Goal: Task Accomplishment & Management: Use online tool/utility

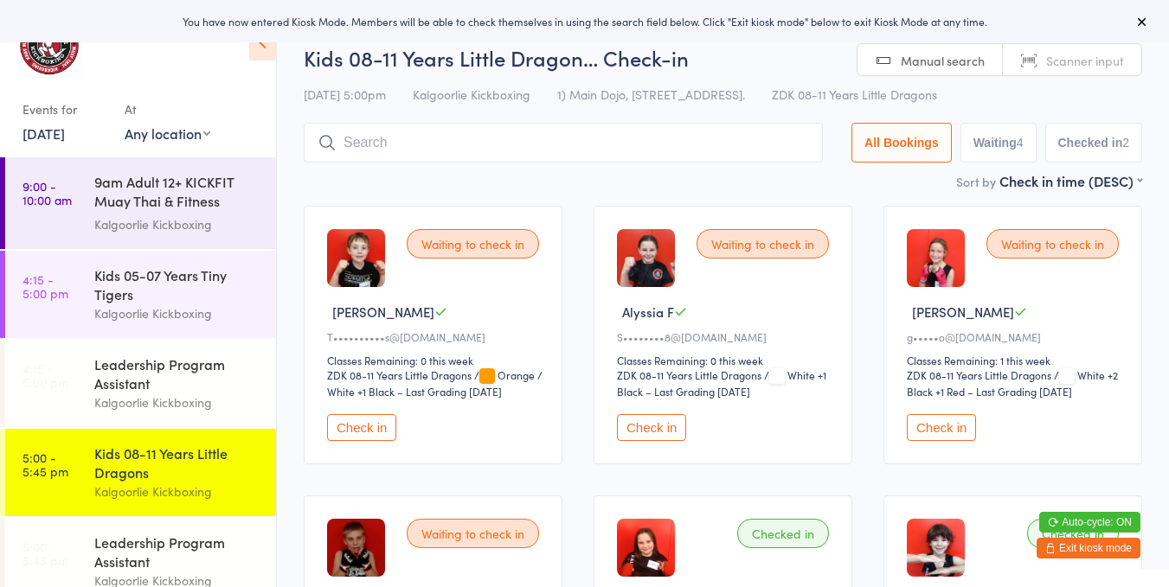
click at [945, 430] on button "Check in" at bounding box center [940, 427] width 69 height 27
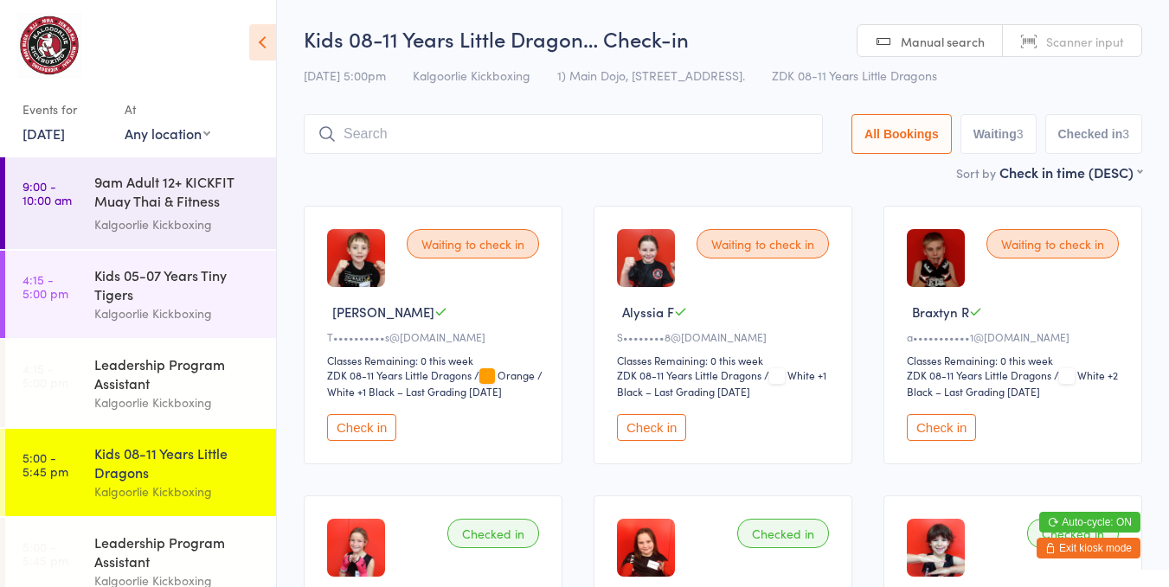
click at [625, 414] on button "Check in" at bounding box center [651, 427] width 69 height 27
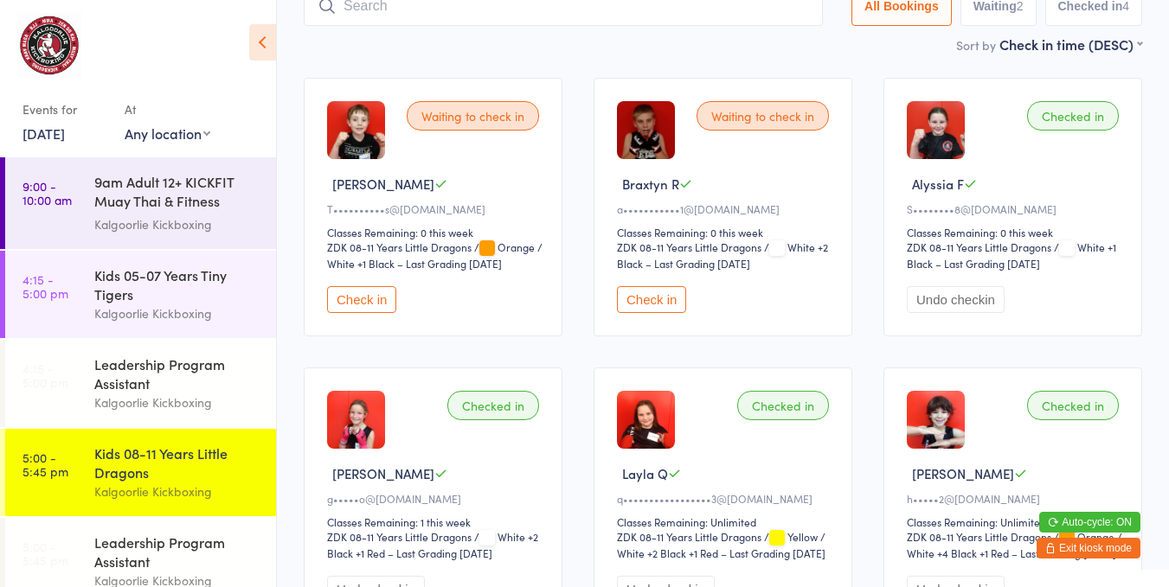
click at [421, 211] on div "T••••••••••s@[DOMAIN_NAME]" at bounding box center [435, 209] width 217 height 15
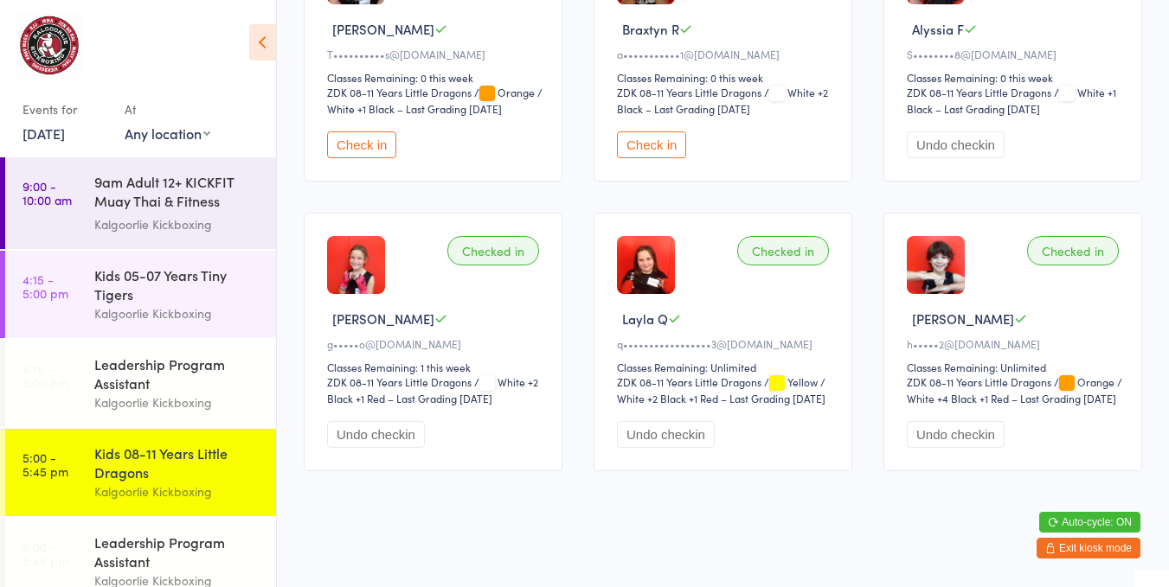
scroll to position [294, 0]
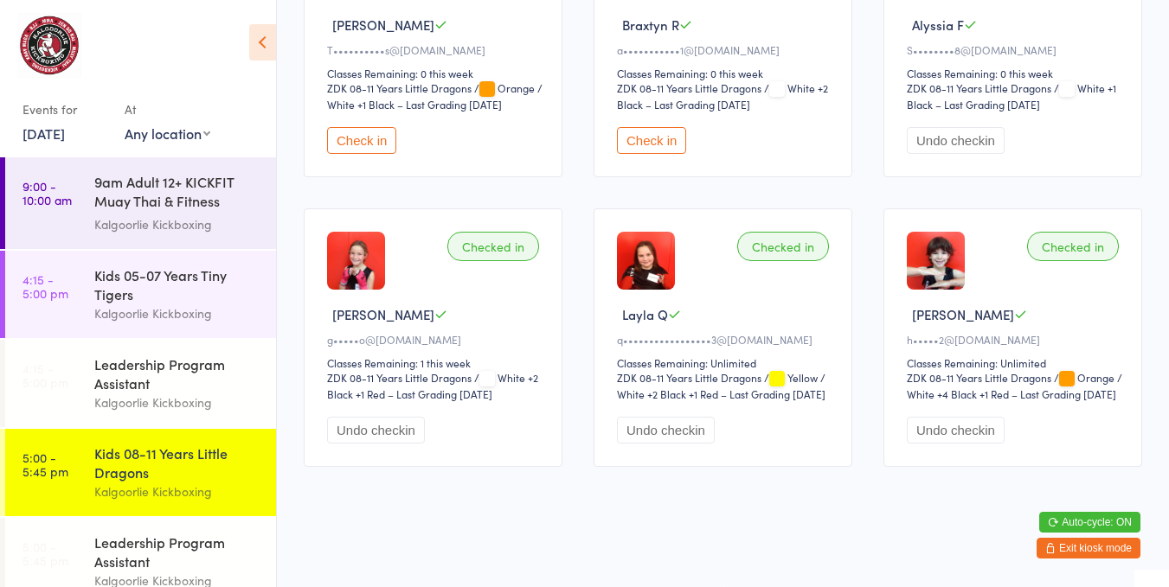
click at [1053, 514] on button "Auto-cycle: ON" at bounding box center [1089, 522] width 101 height 21
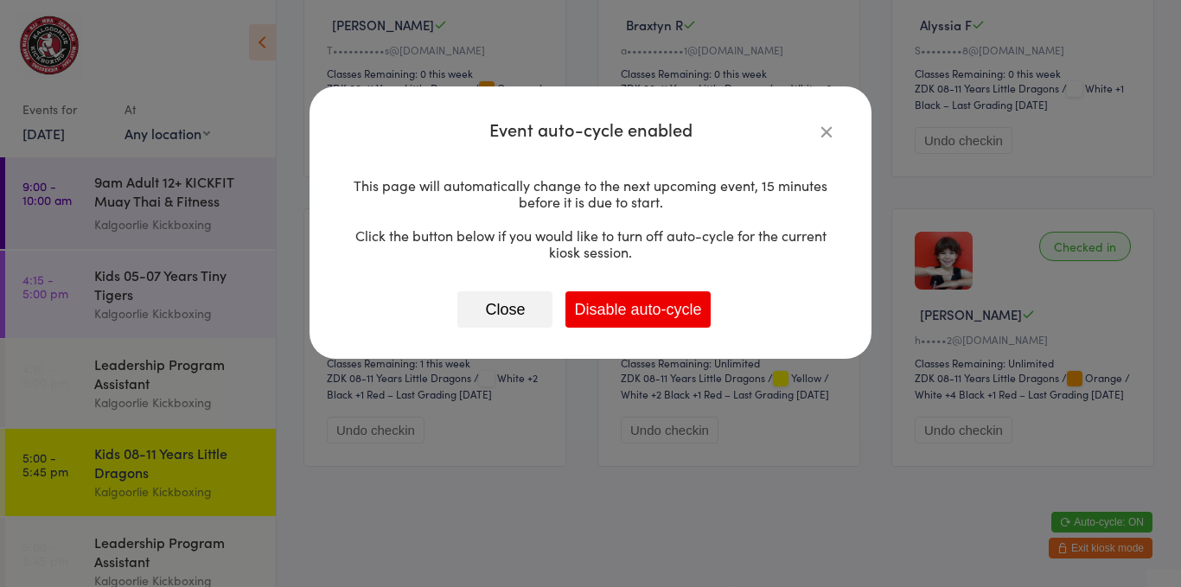
click at [823, 139] on icon "button" at bounding box center [826, 131] width 19 height 19
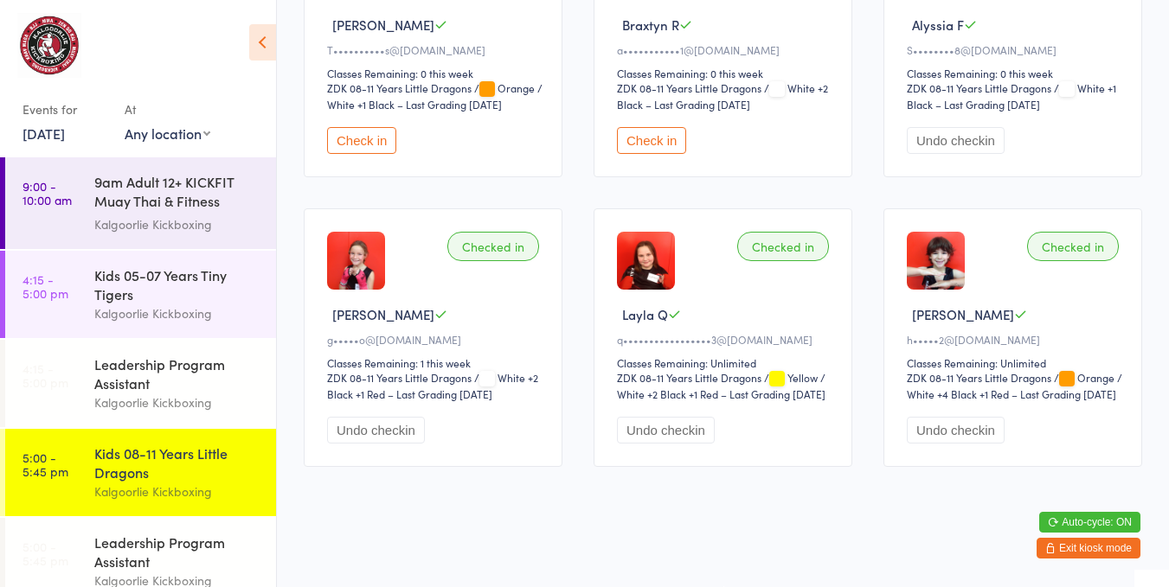
click at [830, 129] on div "Check in" at bounding box center [725, 140] width 217 height 27
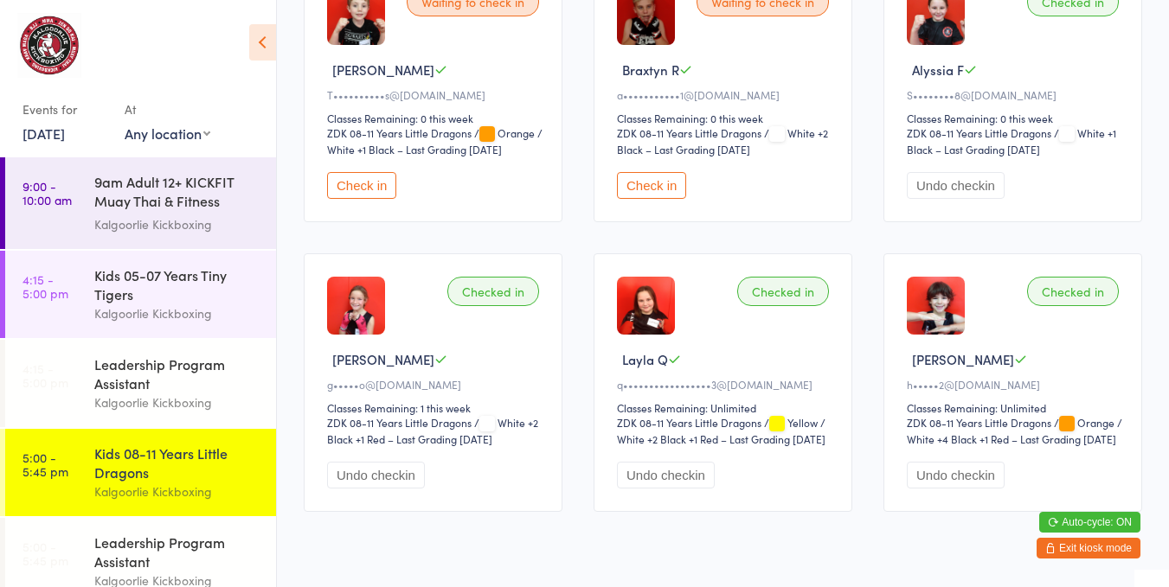
scroll to position [0, 0]
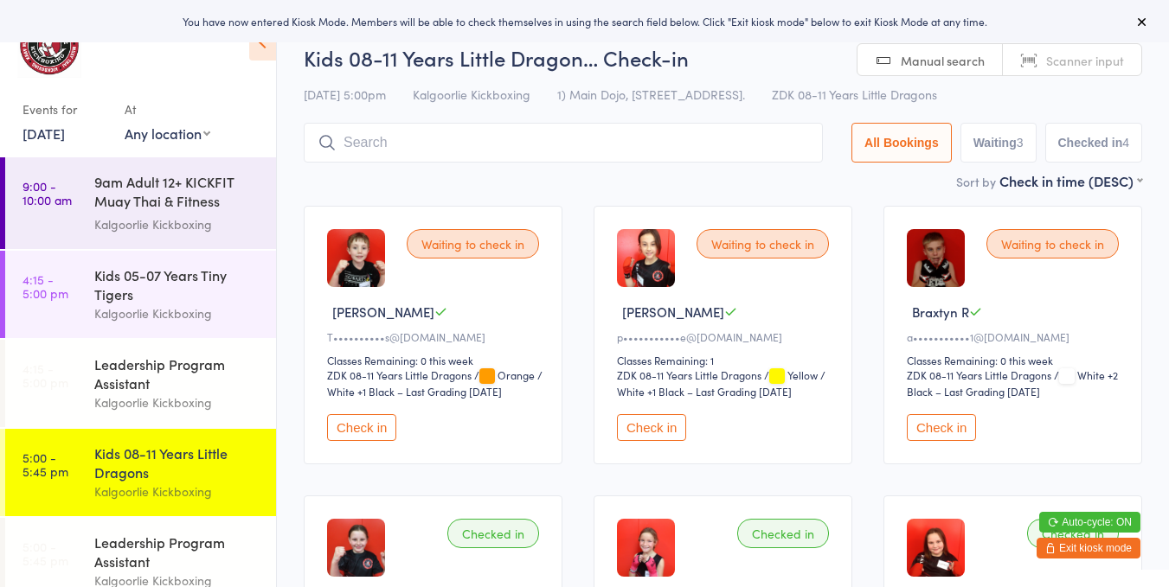
click at [650, 427] on button "Check in" at bounding box center [651, 427] width 69 height 27
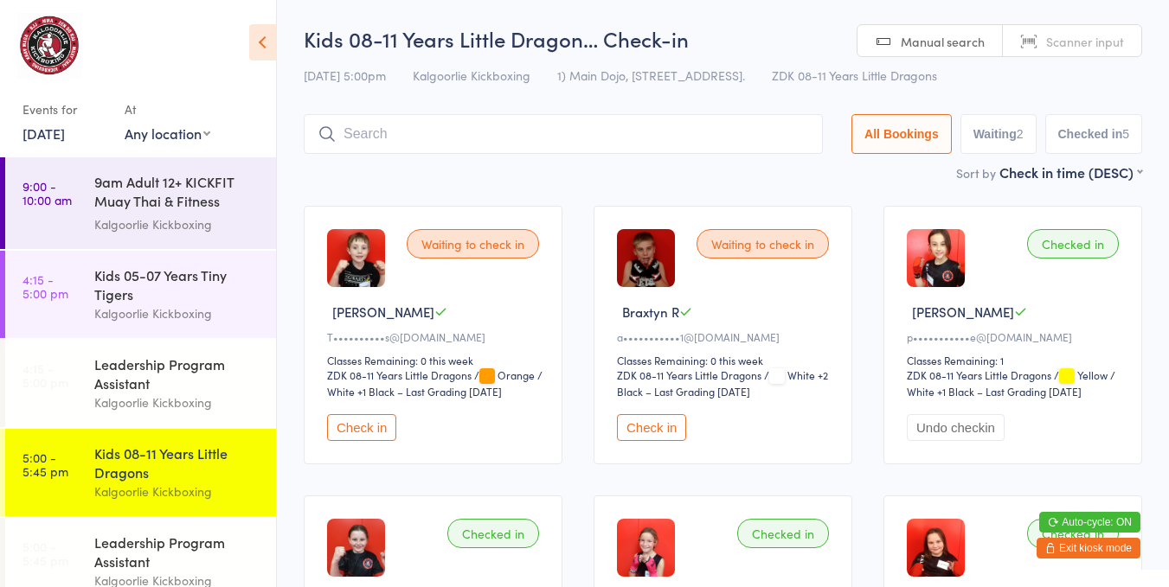
scroll to position [375, 0]
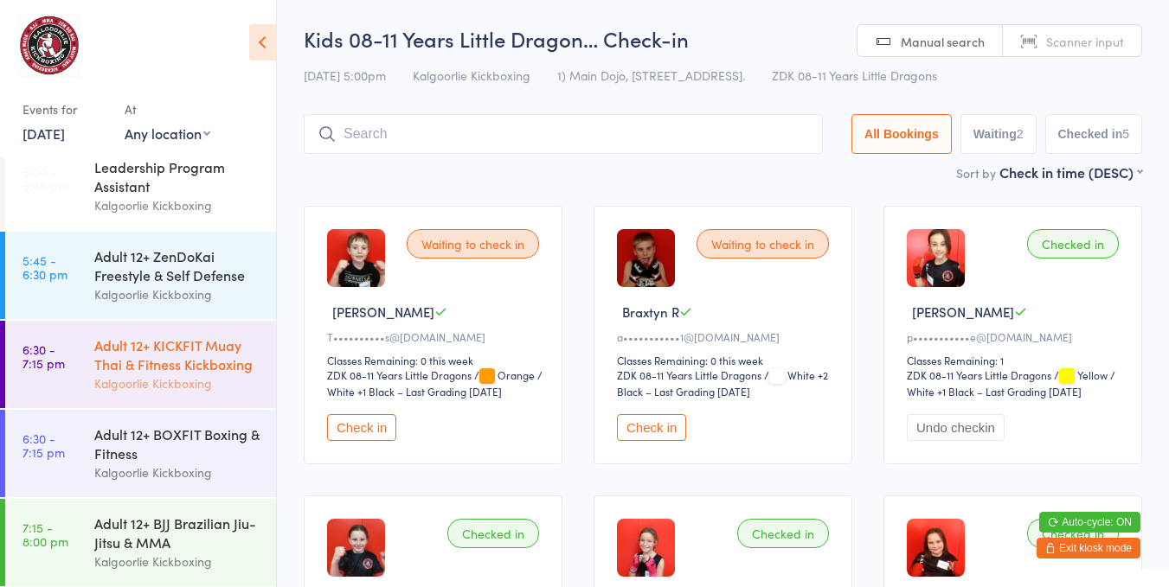
click at [155, 374] on div "Adult 12+ KICKFIT Muay Thai & Fitness Kickboxing" at bounding box center [177, 355] width 167 height 38
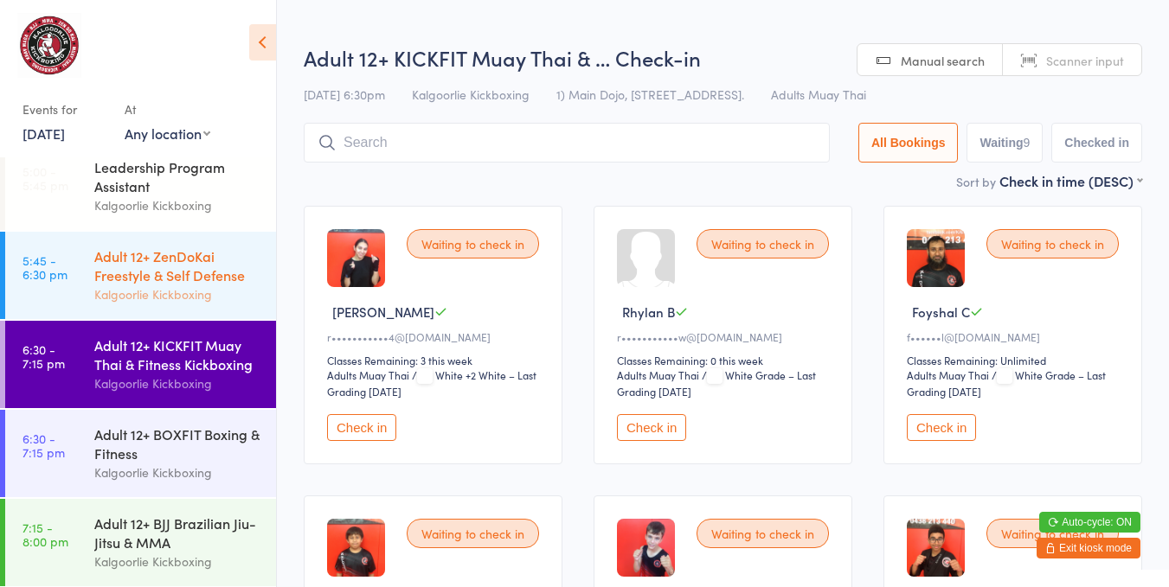
click at [136, 279] on div "Adult 12+ ZenDoKai Freestyle & Self Defense" at bounding box center [177, 266] width 167 height 38
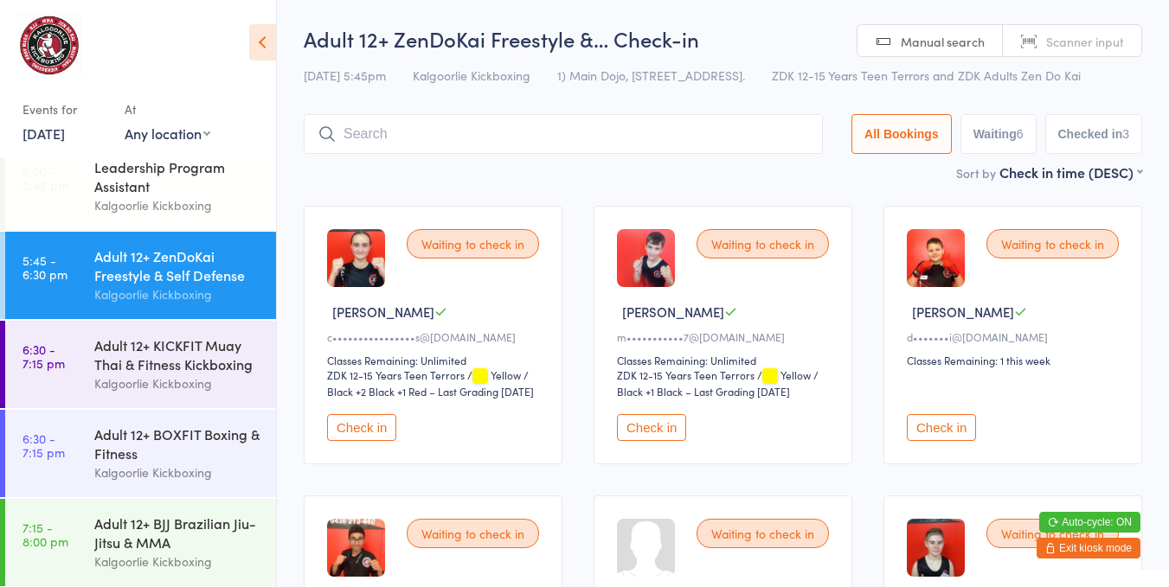
click at [149, 275] on div "Adult 12+ ZenDoKai Freestyle & Self Defense" at bounding box center [177, 266] width 167 height 38
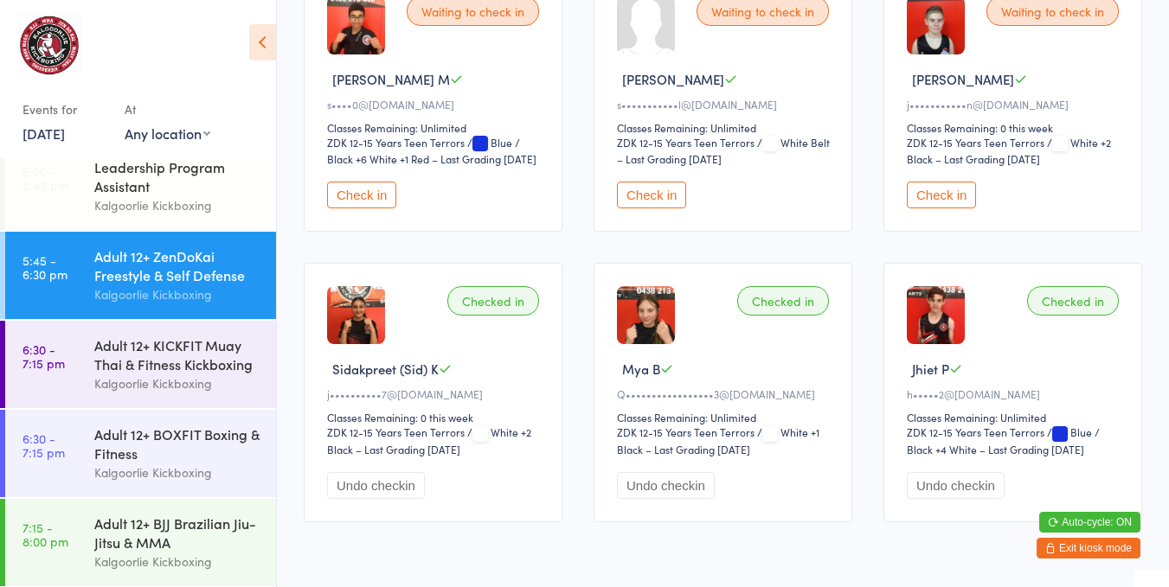
scroll to position [427, 0]
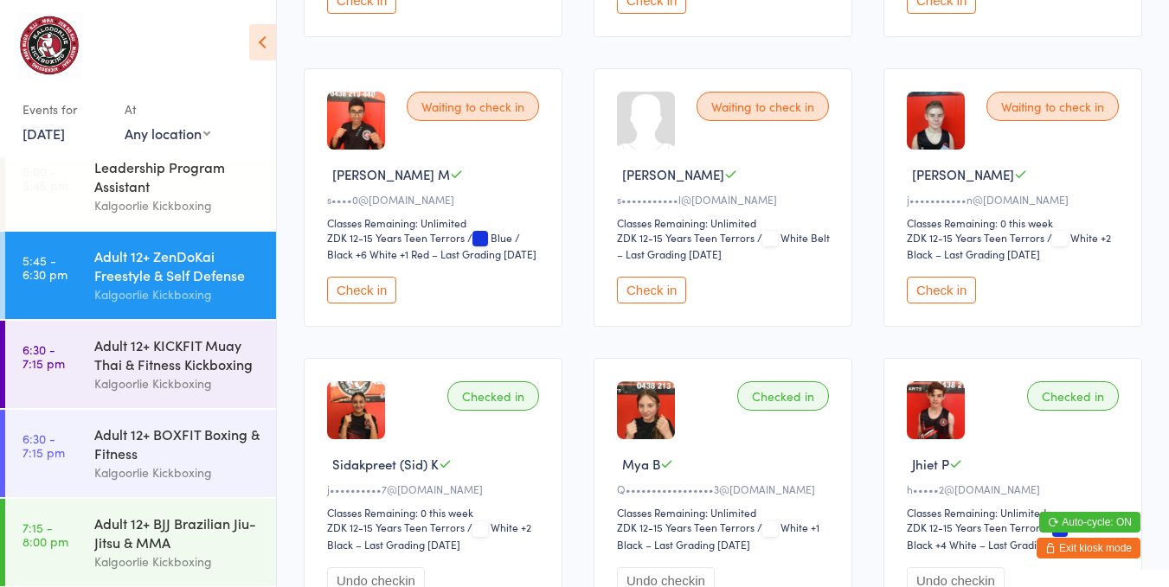
click at [654, 290] on button "Check in" at bounding box center [651, 290] width 69 height 27
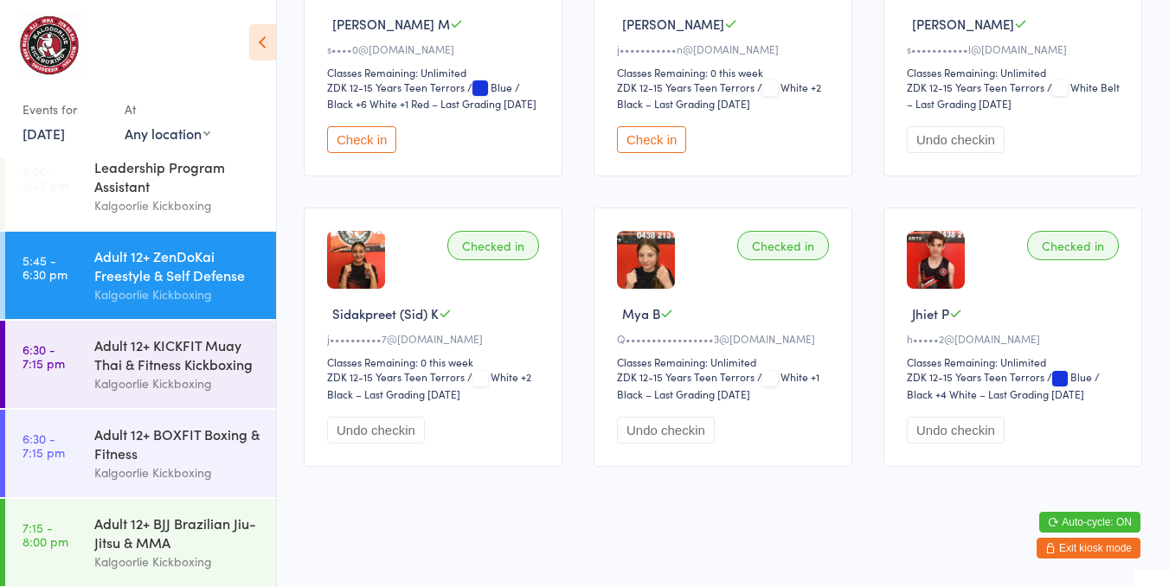
click at [367, 11] on div "Waiting to check in [PERSON_NAME] M s••••0@[DOMAIN_NAME] Classes Remaining: Unl…" at bounding box center [433, 47] width 259 height 259
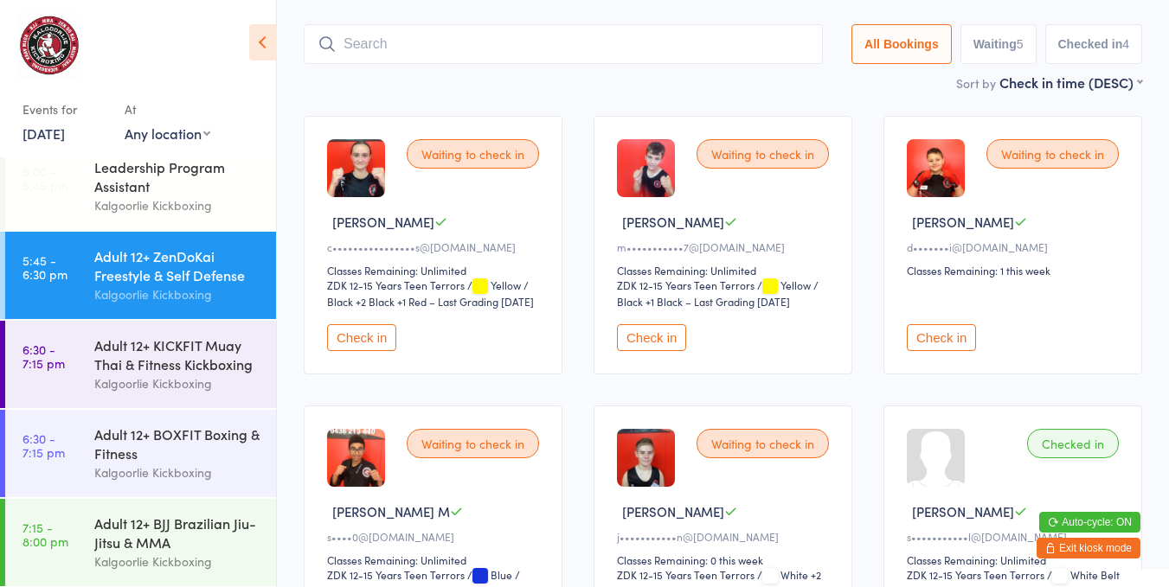
scroll to position [73, 0]
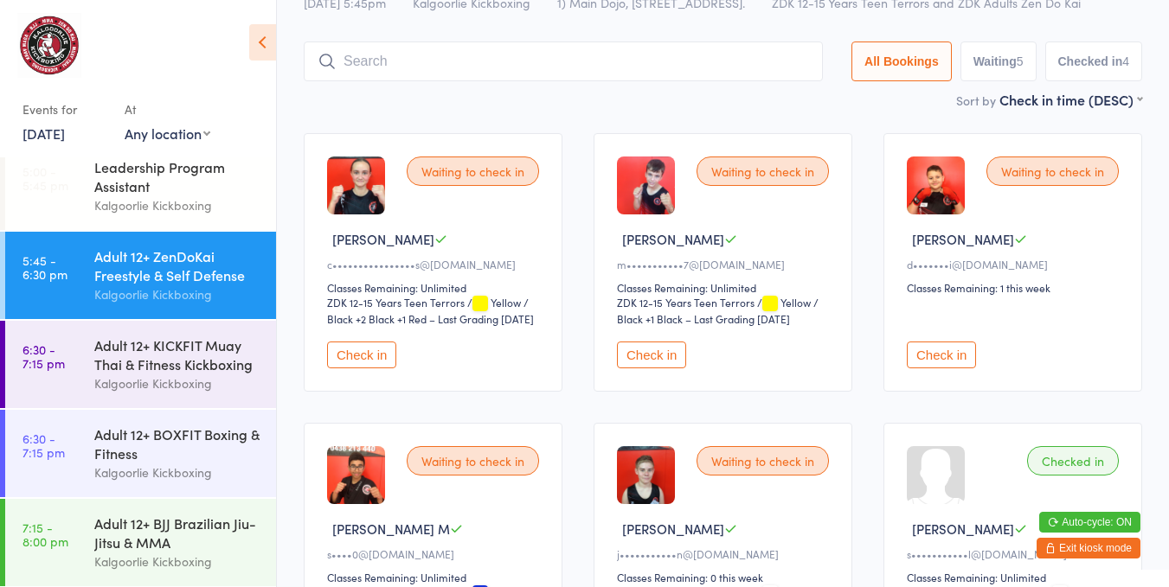
click at [347, 343] on div "Waiting to check in [PERSON_NAME] D c••••••••••••••••s@[DOMAIN_NAME] Classes Re…" at bounding box center [433, 262] width 259 height 259
click at [388, 360] on button "Check in" at bounding box center [361, 355] width 69 height 27
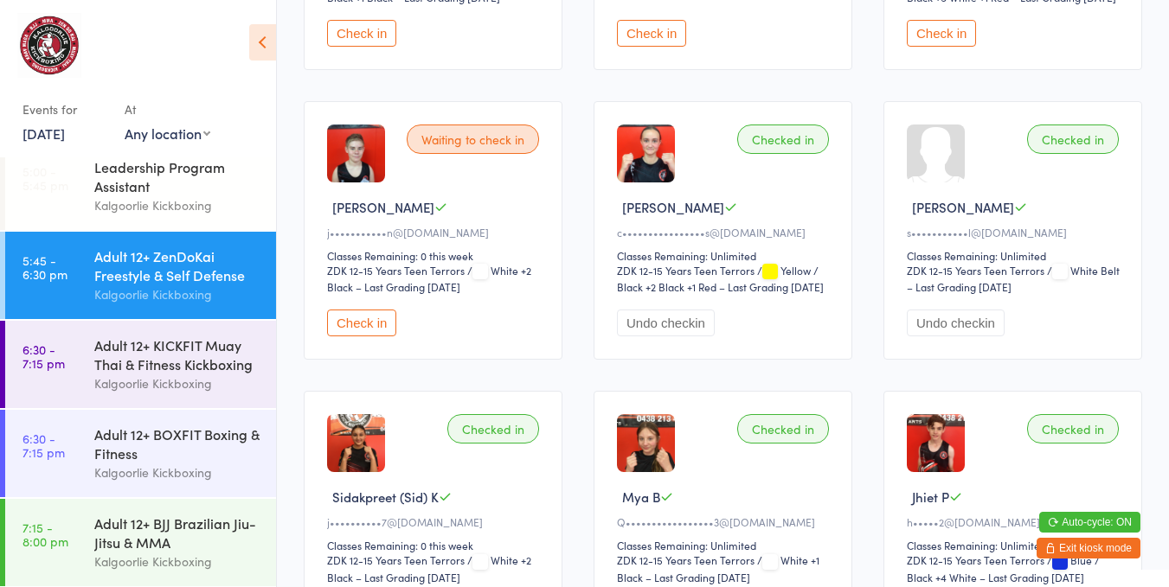
scroll to position [0, 0]
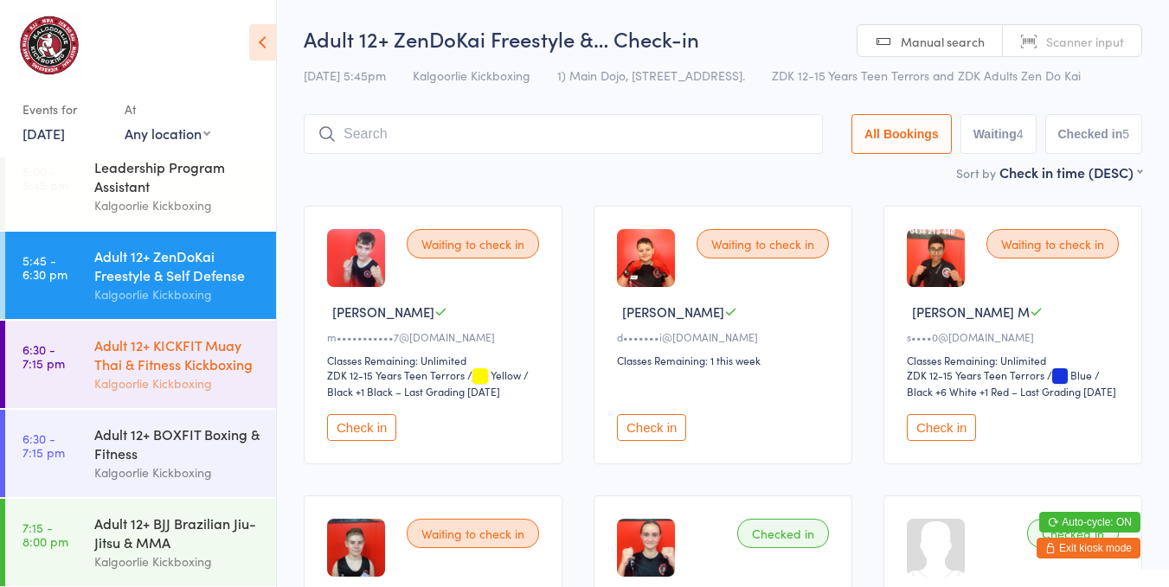
click at [108, 331] on div "Adult 12+ KICKFIT Muay Thai & Fitness Kickboxing Kalgoorlie Kickboxing" at bounding box center [185, 364] width 182 height 87
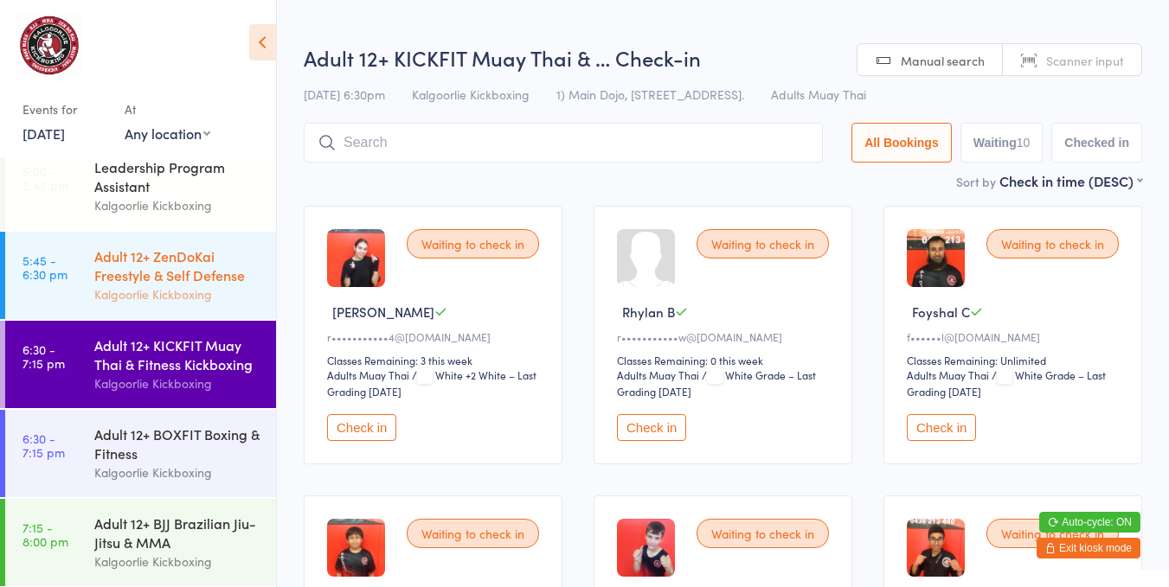
click at [148, 275] on div "Adult 12+ ZenDoKai Freestyle & Self Defense" at bounding box center [177, 266] width 167 height 38
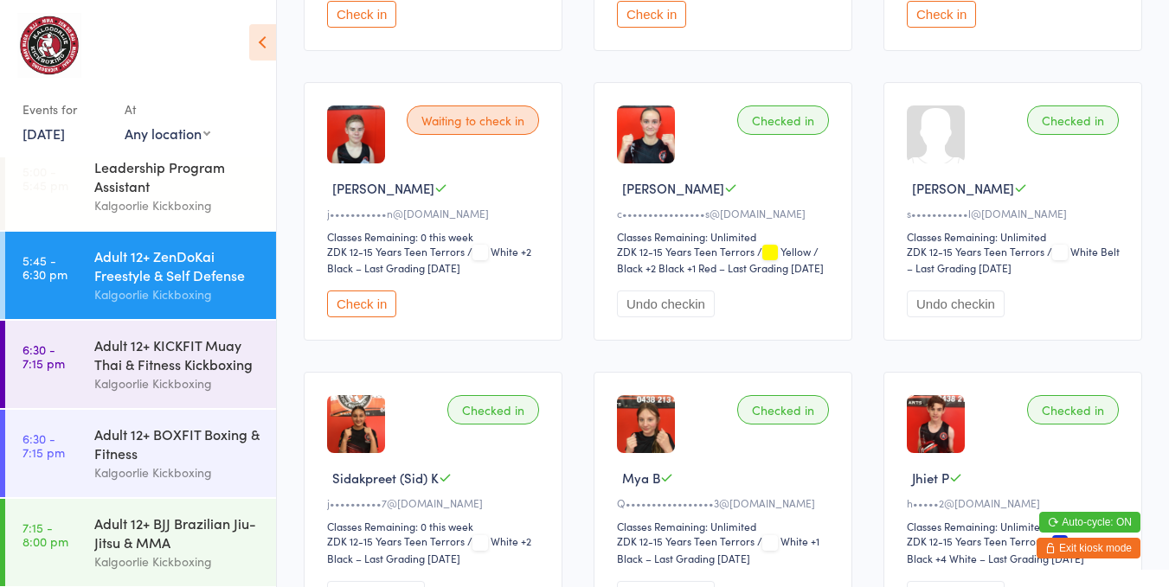
scroll to position [581, 0]
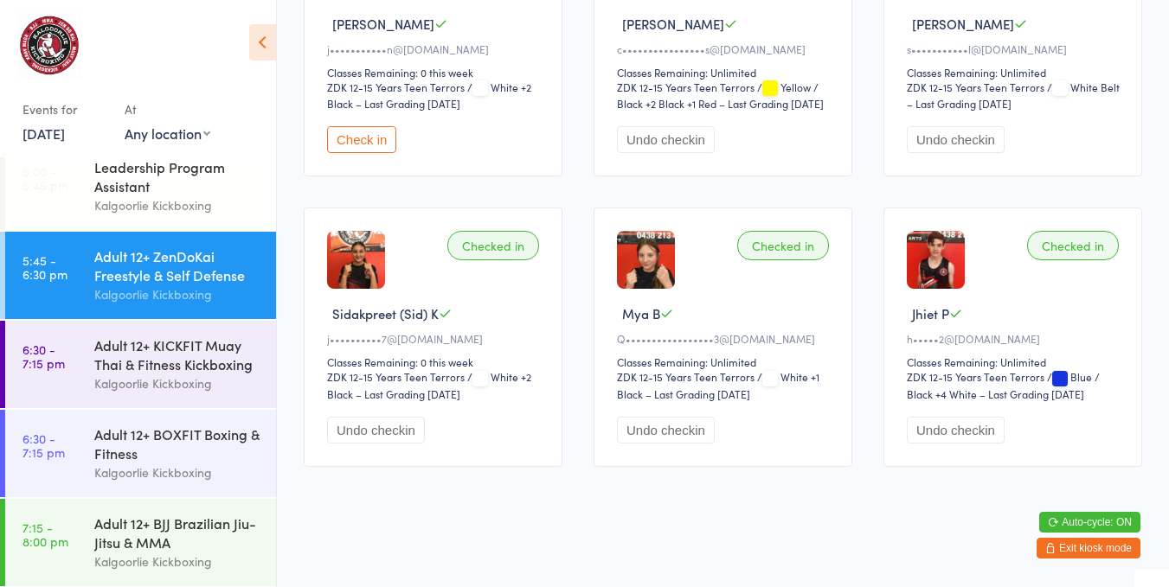
click at [374, 138] on button "Check in" at bounding box center [361, 139] width 69 height 27
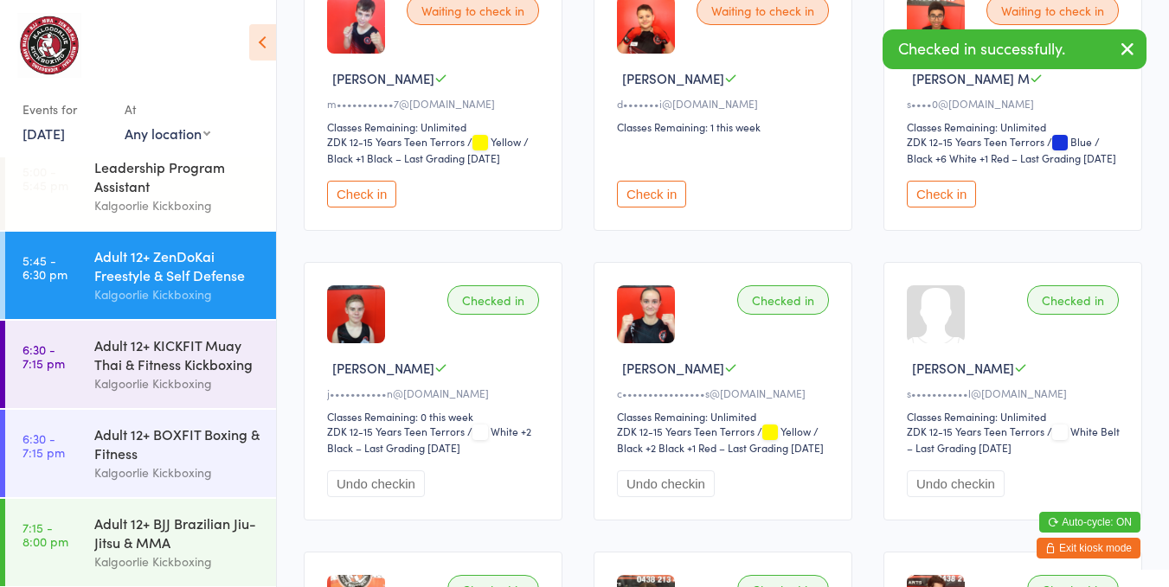
scroll to position [252, 0]
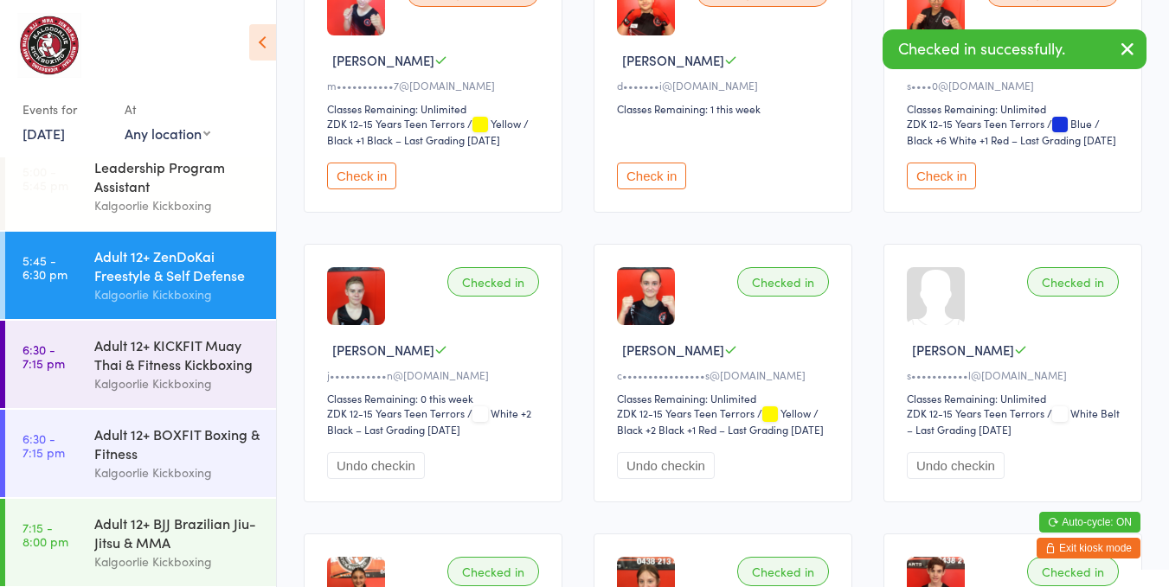
click at [364, 475] on button "Undo checkin" at bounding box center [376, 465] width 98 height 27
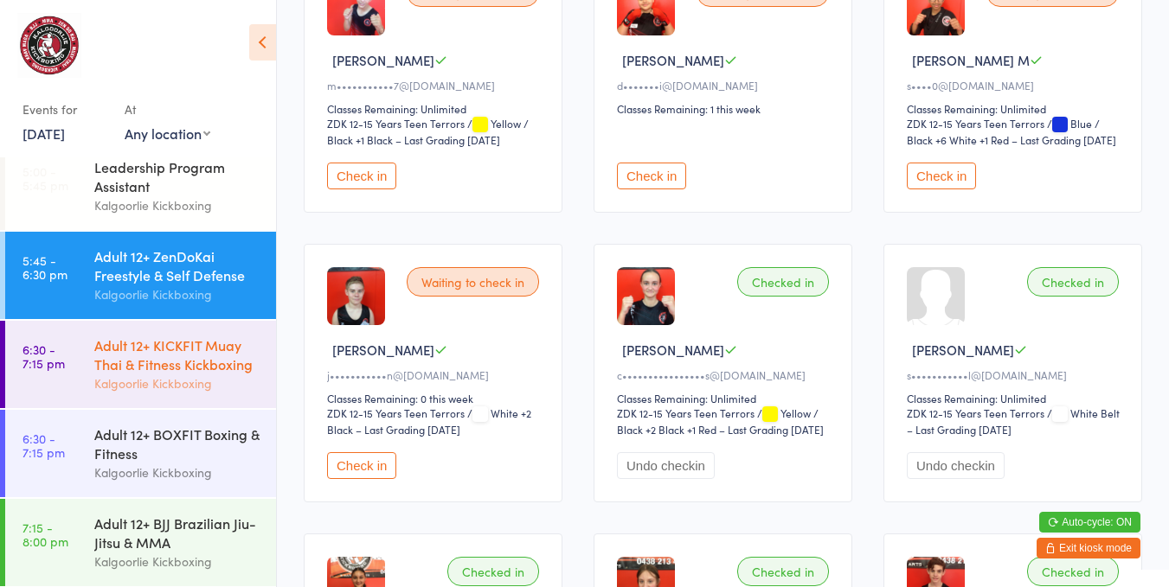
click at [157, 359] on div "Adult 12+ KICKFIT Muay Thai & Fitness Kickboxing" at bounding box center [177, 355] width 167 height 38
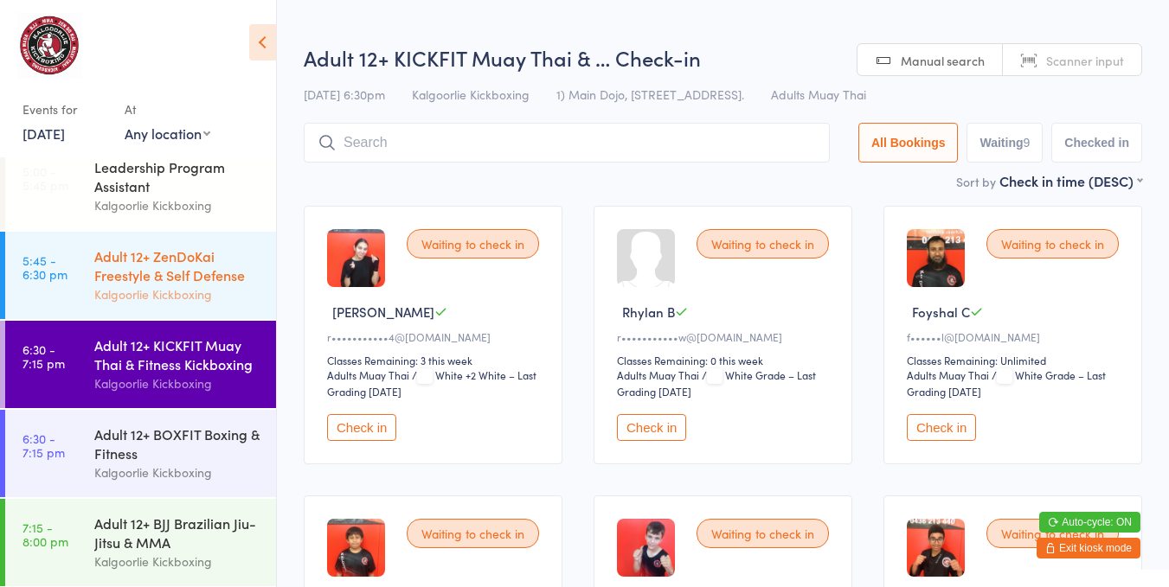
click at [74, 292] on link "5:45 - 6:30 pm Adult 12+ ZenDoKai Freestyle & Self Defense Kalgoorlie Kickboxing" at bounding box center [140, 275] width 271 height 87
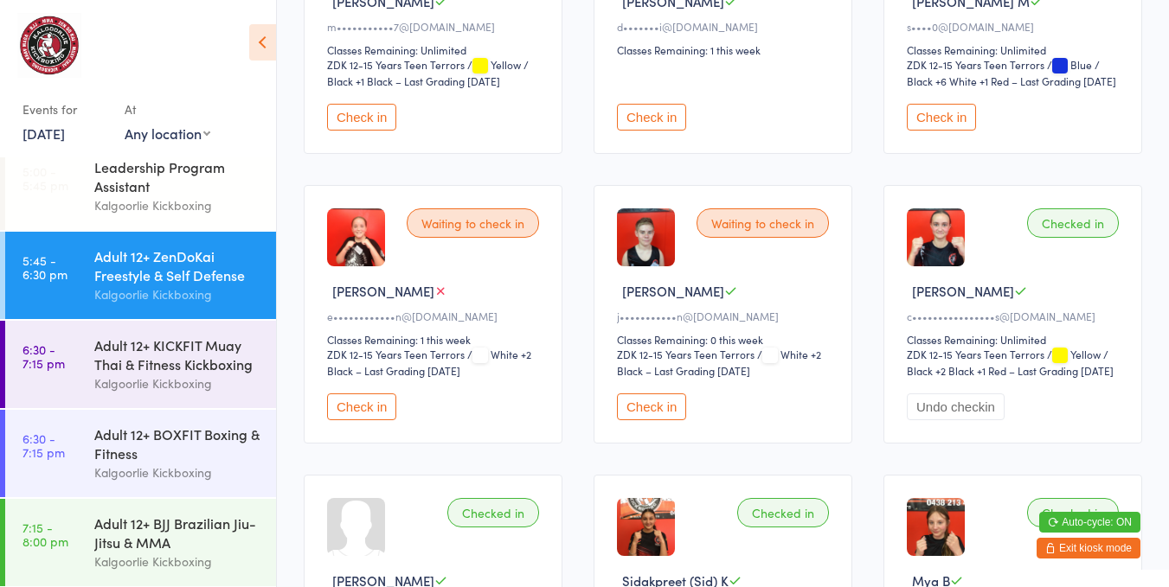
scroll to position [340, 0]
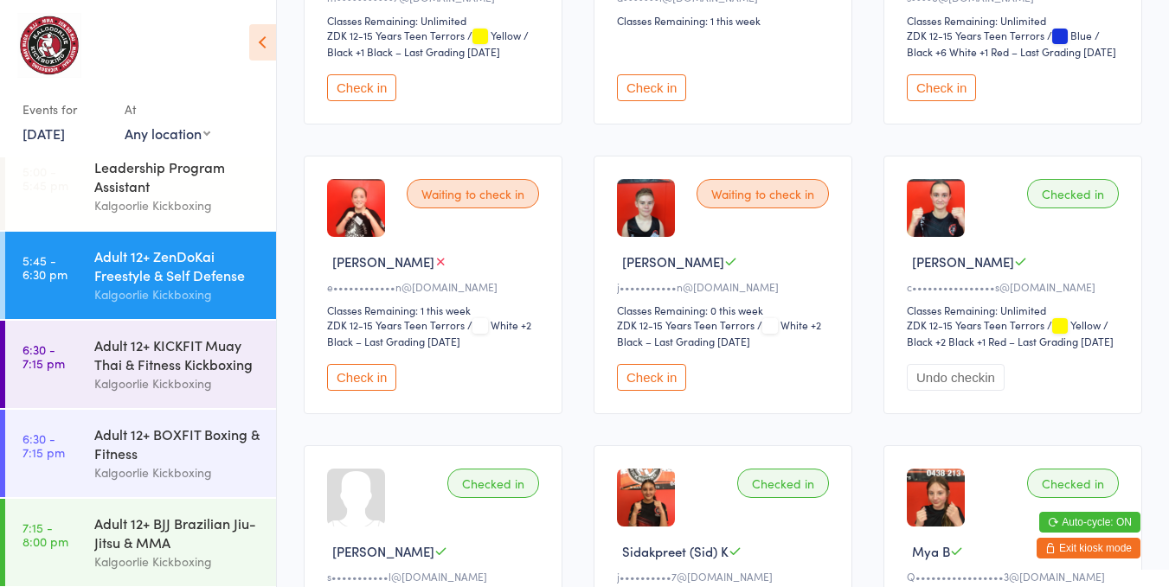
click at [348, 384] on button "Check in" at bounding box center [361, 377] width 69 height 27
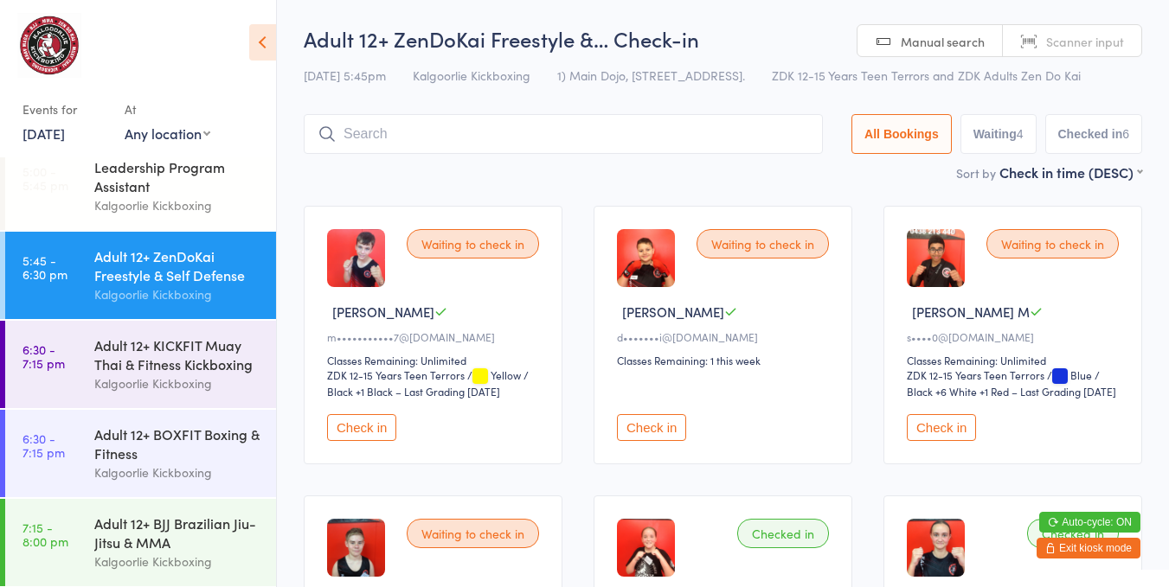
scroll to position [381, 0]
click at [199, 353] on div "Adult 12+ KICKFIT Muay Thai & Fitness Kickboxing" at bounding box center [177, 354] width 167 height 38
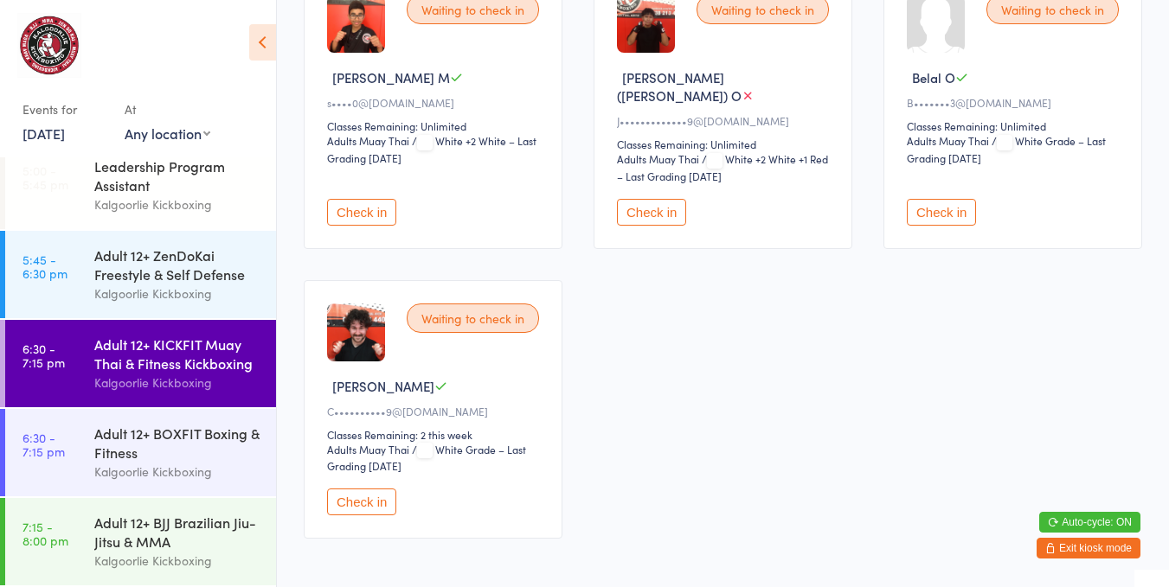
scroll to position [854, 0]
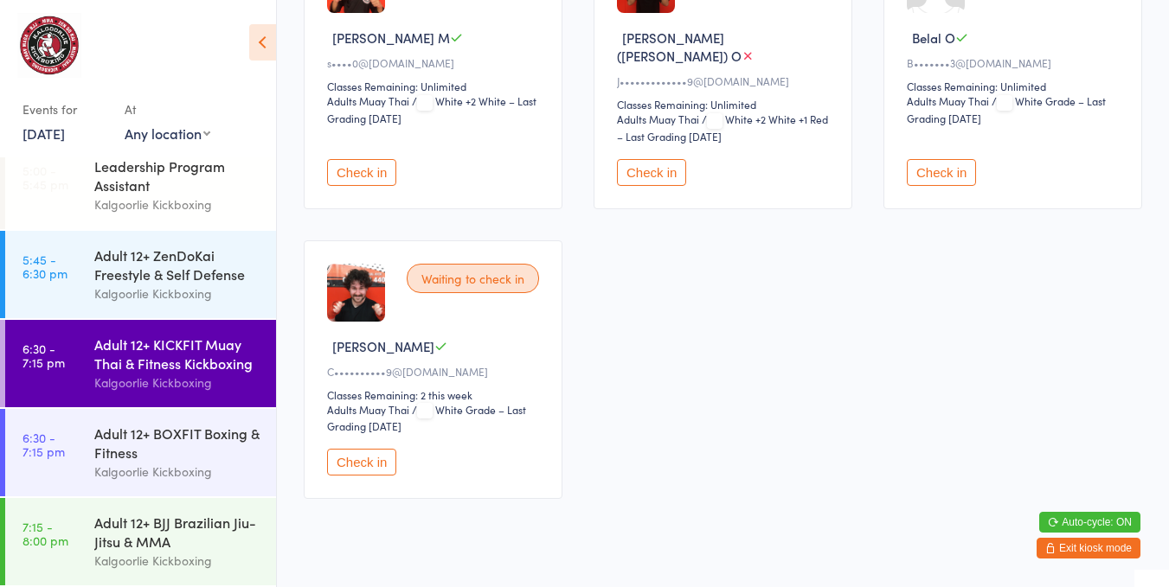
click at [355, 449] on button "Check in" at bounding box center [361, 462] width 69 height 27
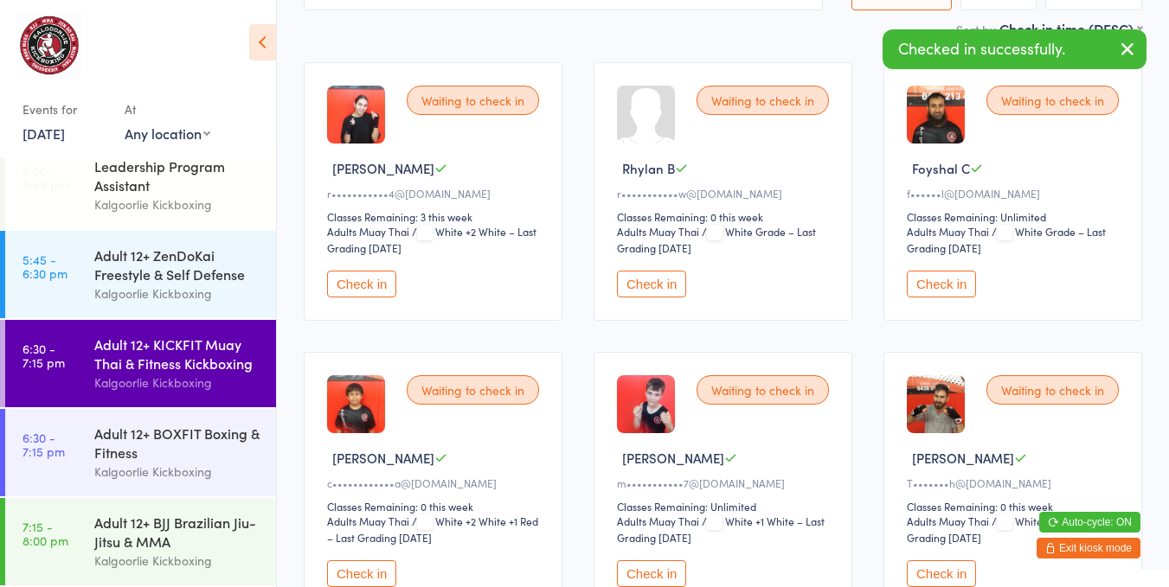
scroll to position [143, 0]
click at [355, 561] on button "Check in" at bounding box center [361, 574] width 69 height 27
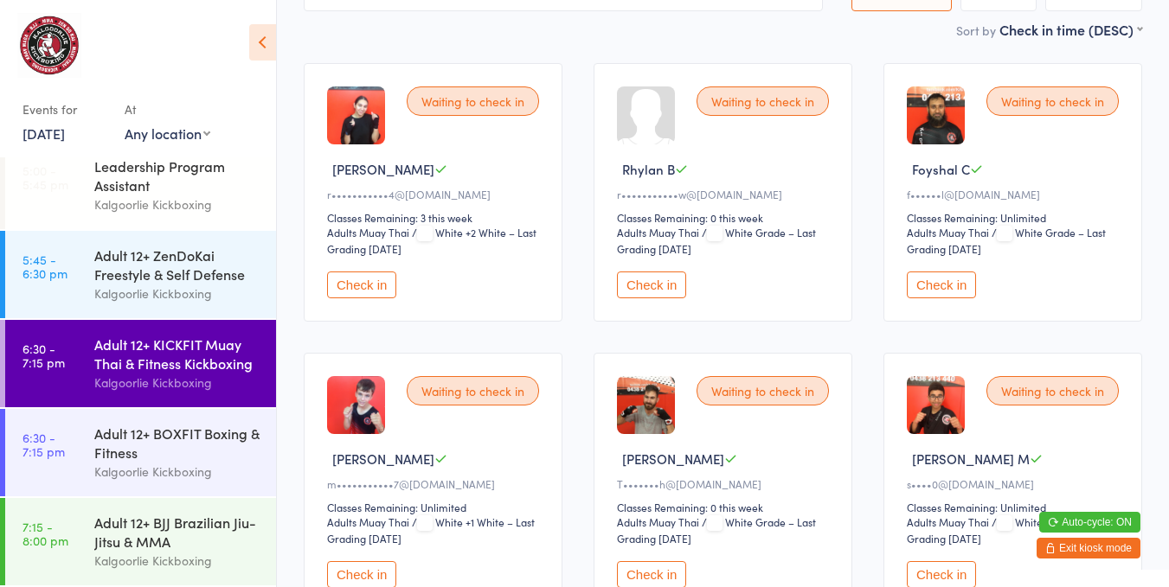
click at [935, 561] on button "Check in" at bounding box center [940, 574] width 69 height 27
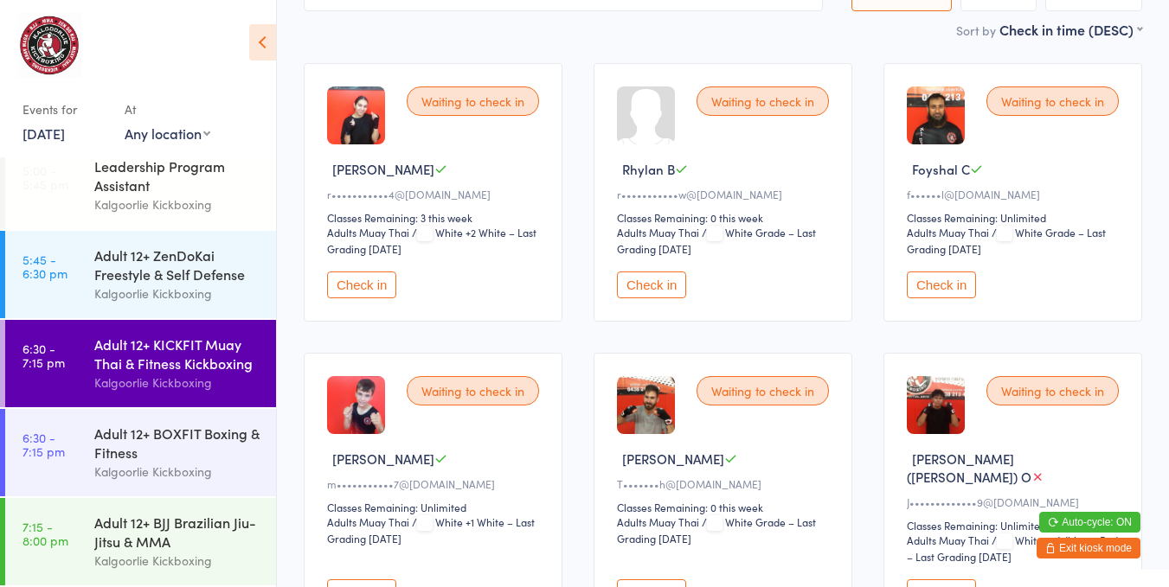
click at [671, 272] on button "Check in" at bounding box center [651, 285] width 69 height 27
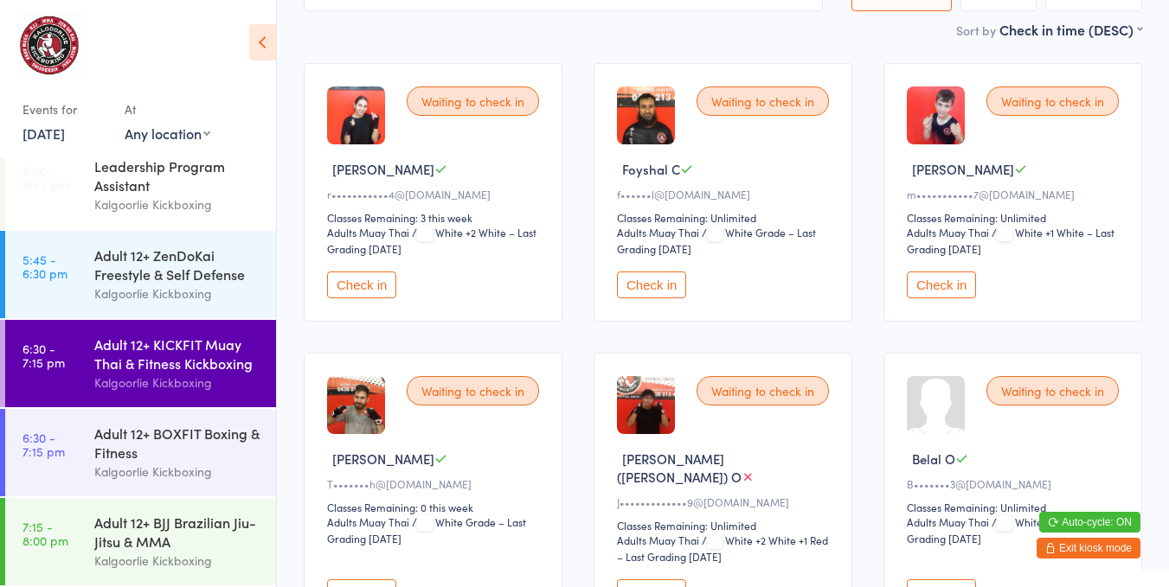
click at [378, 580] on button "Check in" at bounding box center [361, 593] width 69 height 27
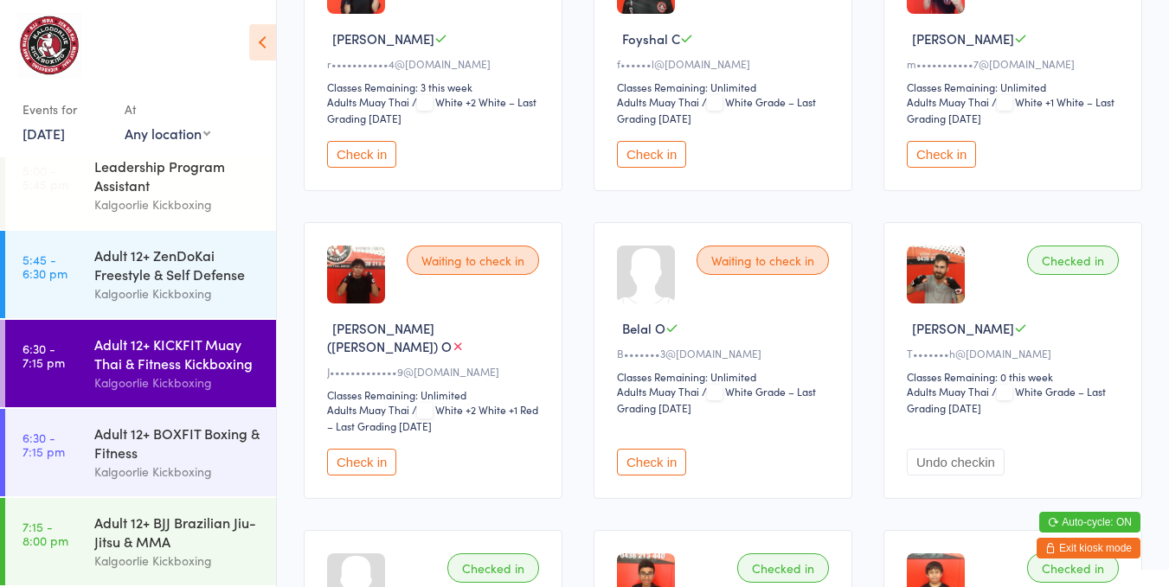
scroll to position [298, 0]
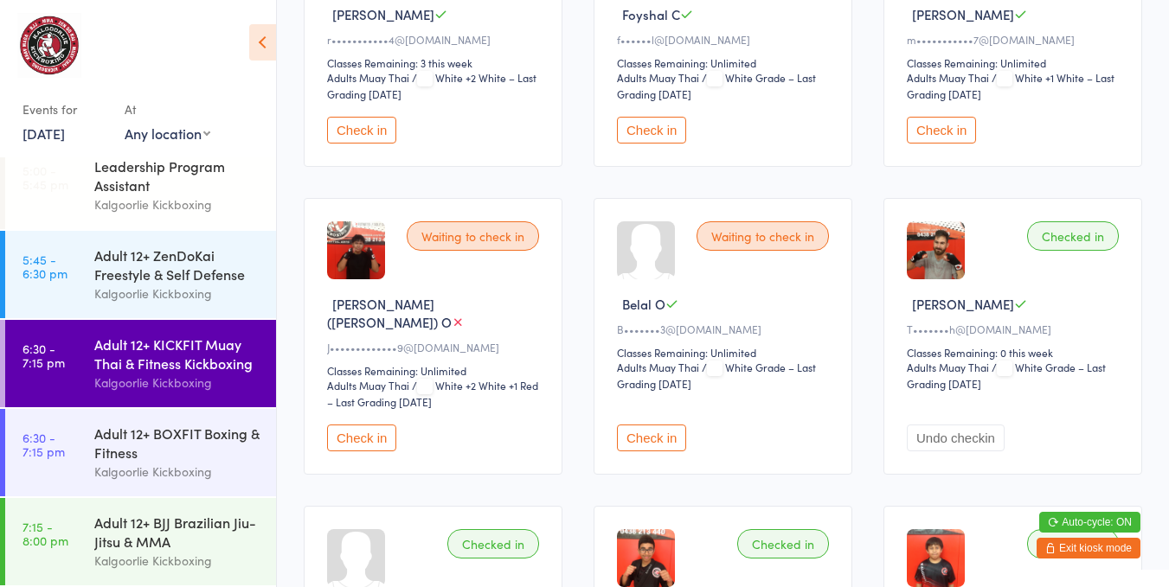
click at [665, 425] on button "Check in" at bounding box center [651, 438] width 69 height 27
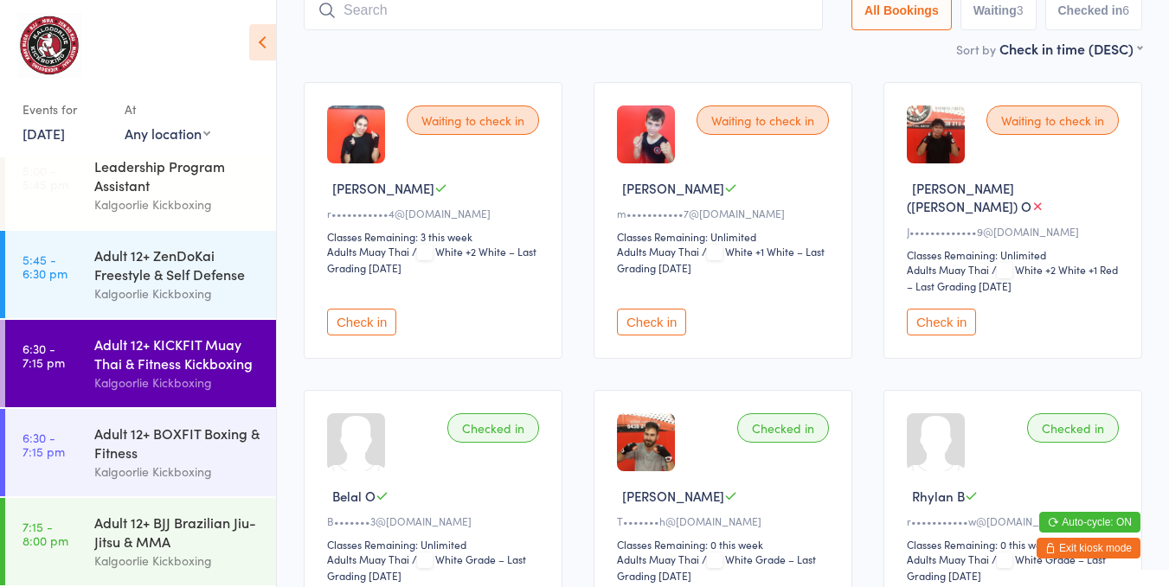
scroll to position [0, 0]
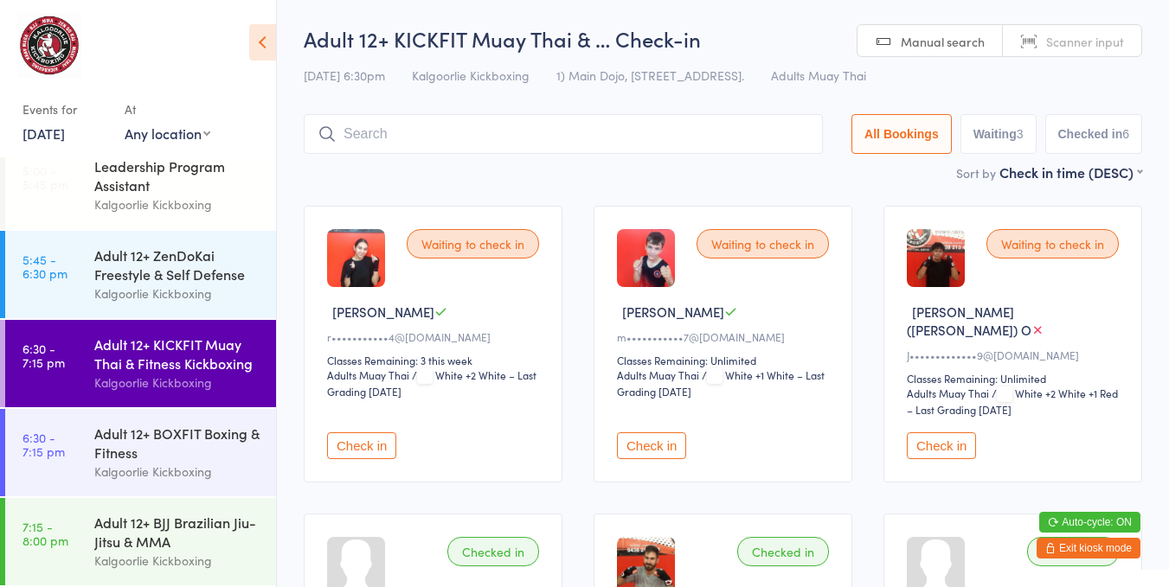
click at [377, 432] on button "Check in" at bounding box center [361, 445] width 69 height 27
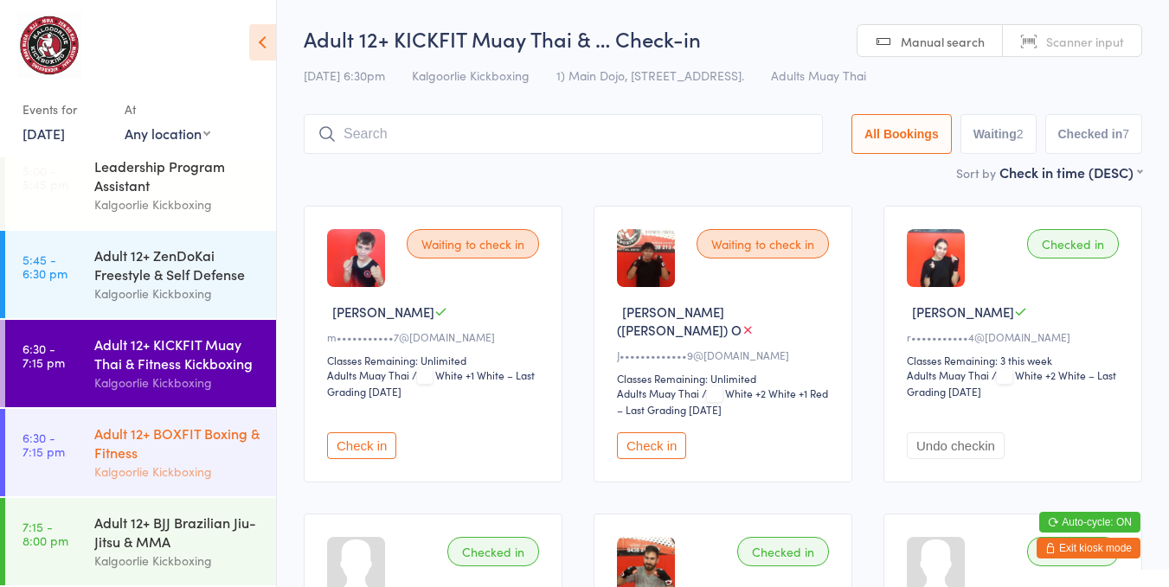
click at [202, 435] on div "Adult 12+ BOXFIT Boxing & Fitness" at bounding box center [177, 443] width 167 height 38
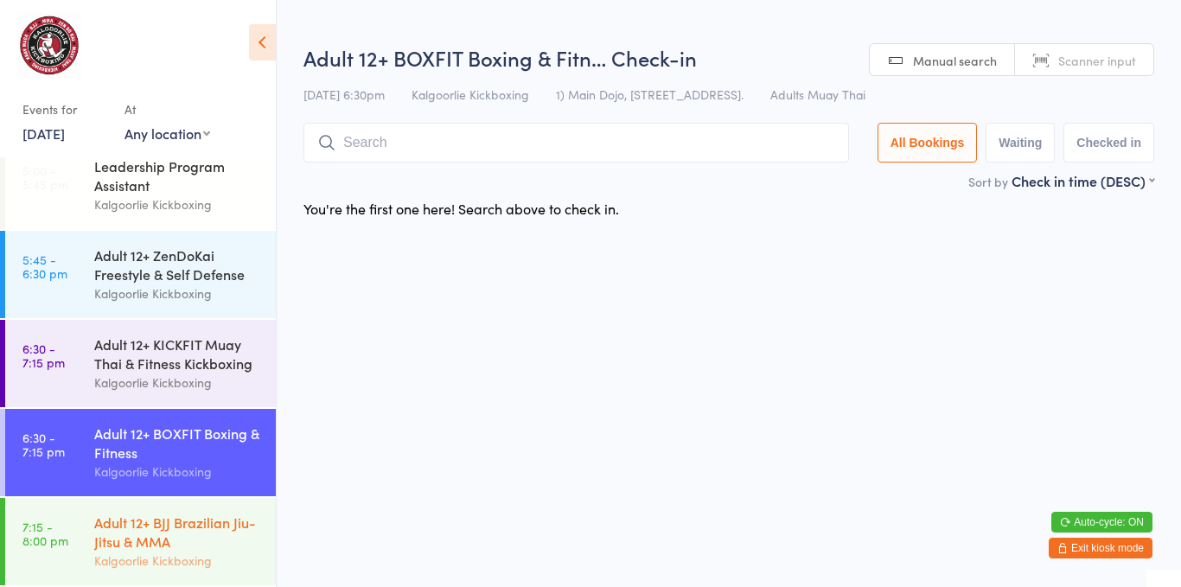
click at [199, 527] on div "Adult 12+ BJJ Brazilian Jiu-Jitsu & MMA" at bounding box center [177, 532] width 167 height 38
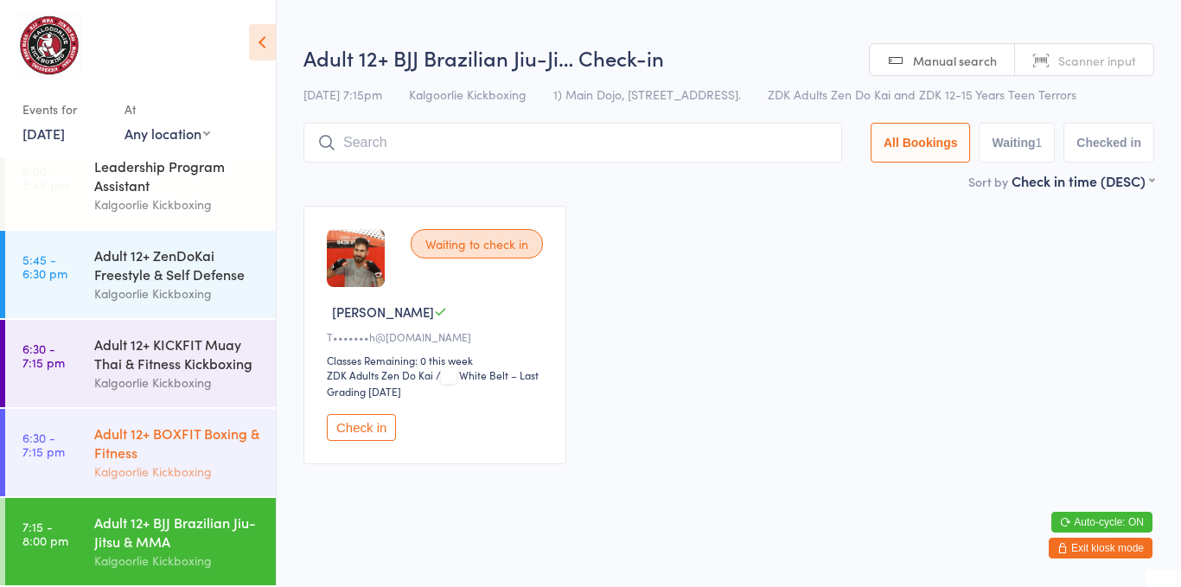
click at [186, 457] on div "Adult 12+ BOXFIT Boxing & Fitness" at bounding box center [177, 443] width 167 height 38
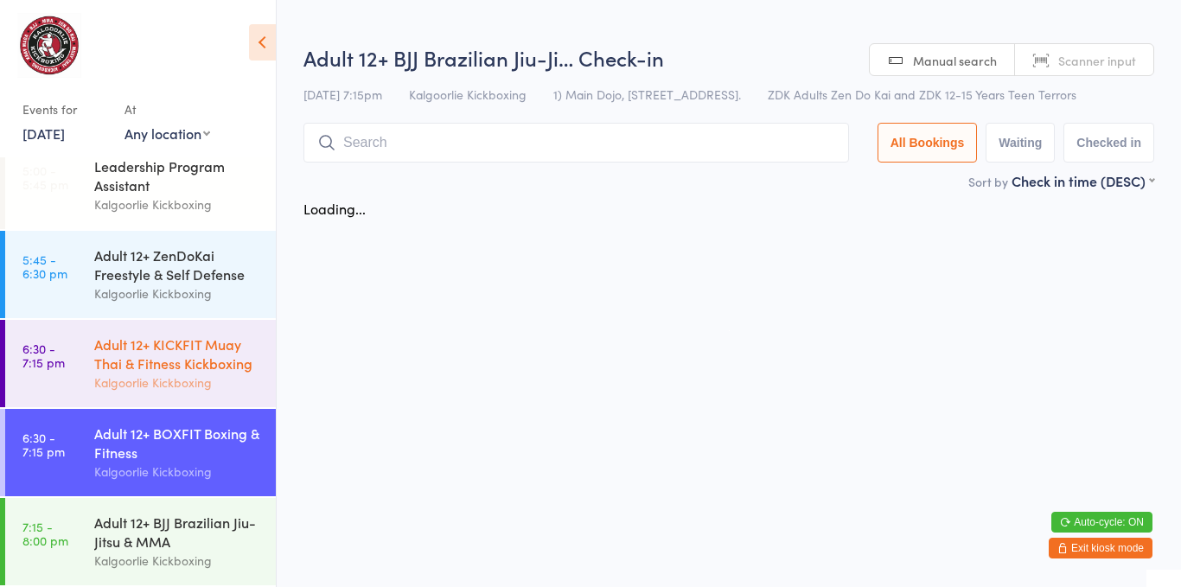
click at [198, 355] on div "Adult 12+ KICKFIT Muay Thai & Fitness Kickboxing" at bounding box center [177, 354] width 167 height 38
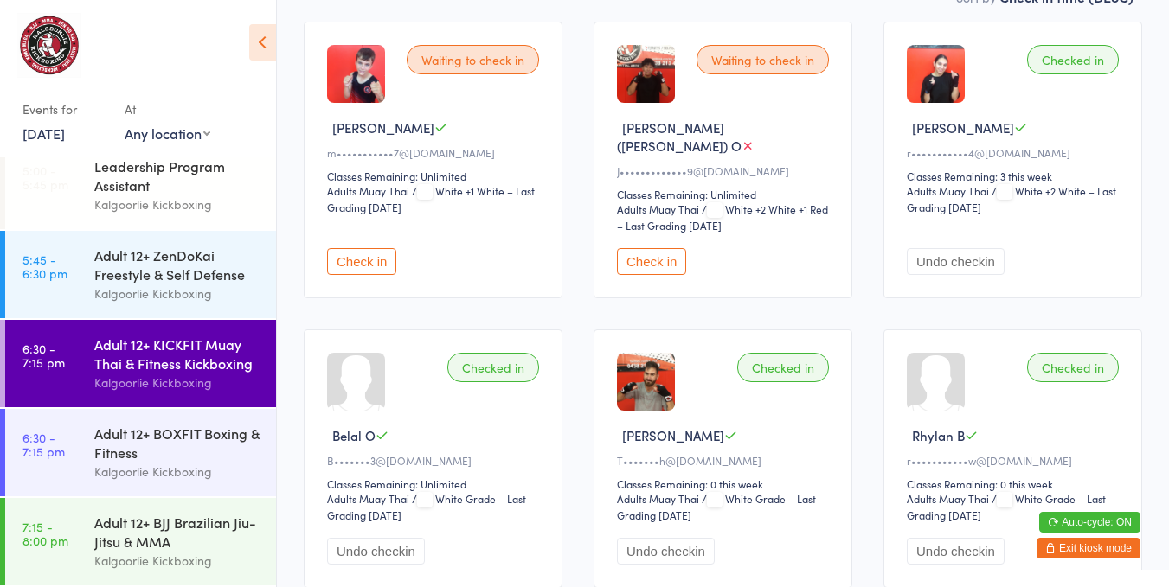
click at [827, 453] on div "T•••••••h@[DOMAIN_NAME]" at bounding box center [725, 460] width 217 height 15
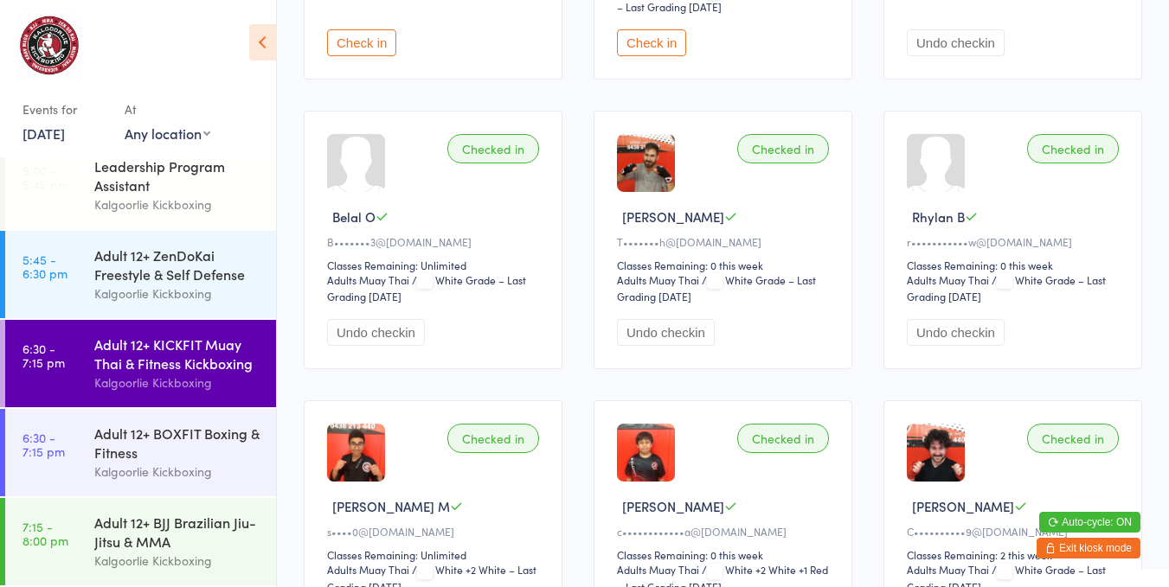
scroll to position [394, 0]
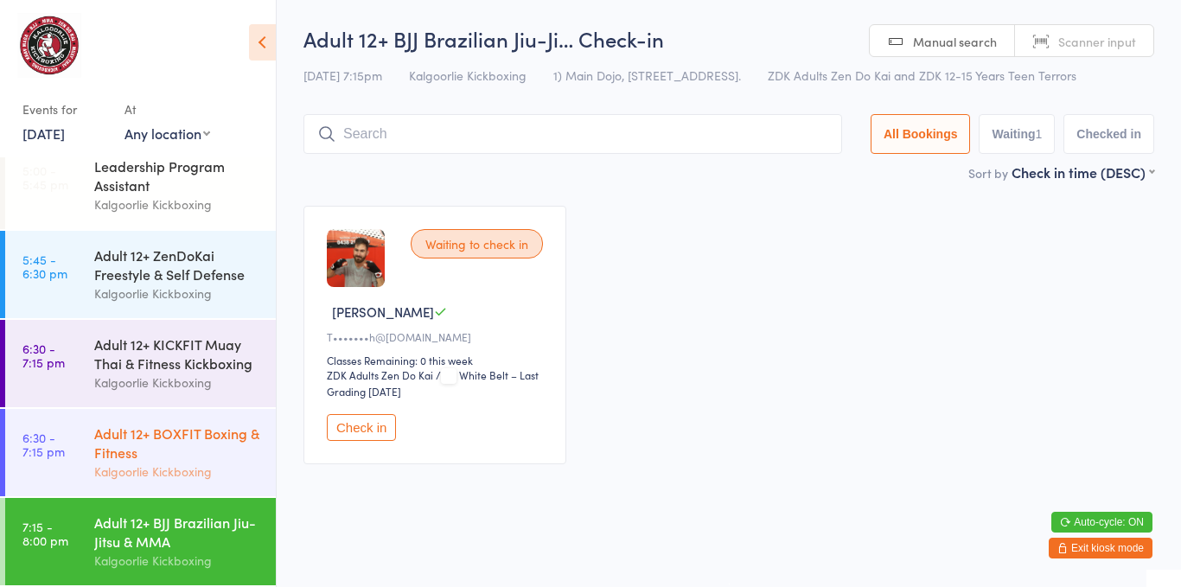
click at [170, 461] on div "Adult 12+ BOXFIT Boxing & Fitness" at bounding box center [177, 443] width 167 height 38
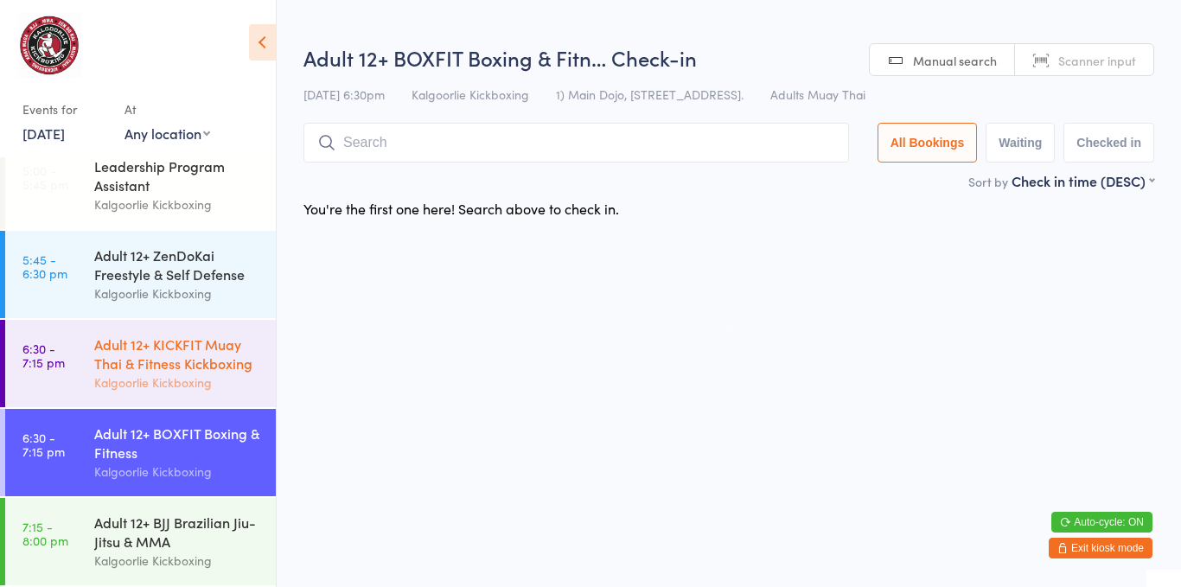
click at [175, 353] on div "Adult 12+ KICKFIT Muay Thai & Fitness Kickboxing" at bounding box center [177, 354] width 167 height 38
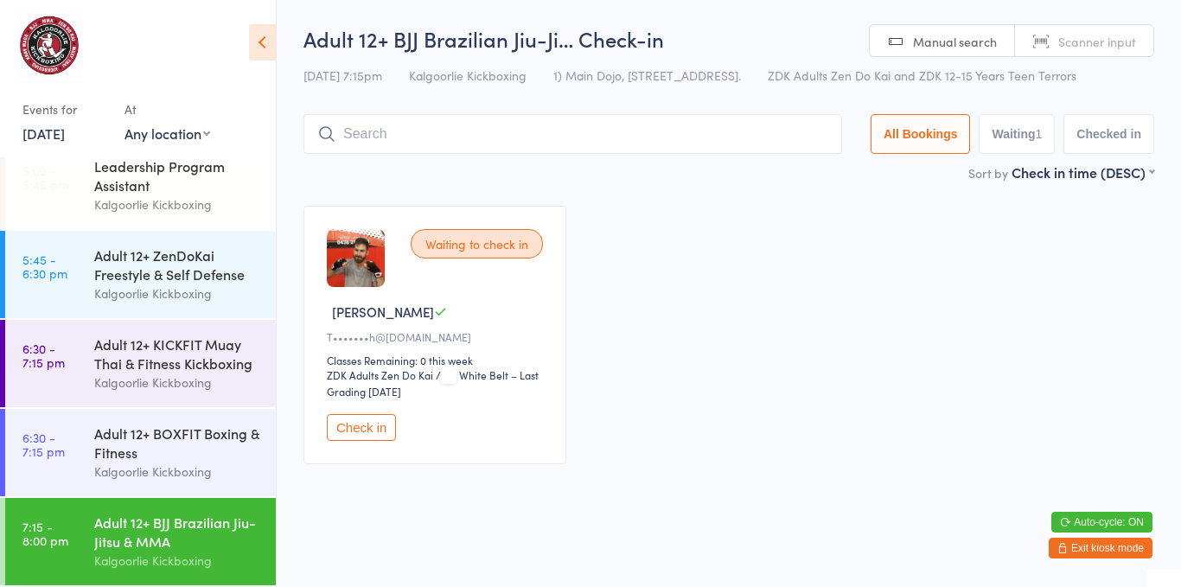
click at [361, 434] on button "Check in" at bounding box center [361, 427] width 69 height 27
click at [354, 417] on button "Check in" at bounding box center [361, 427] width 69 height 27
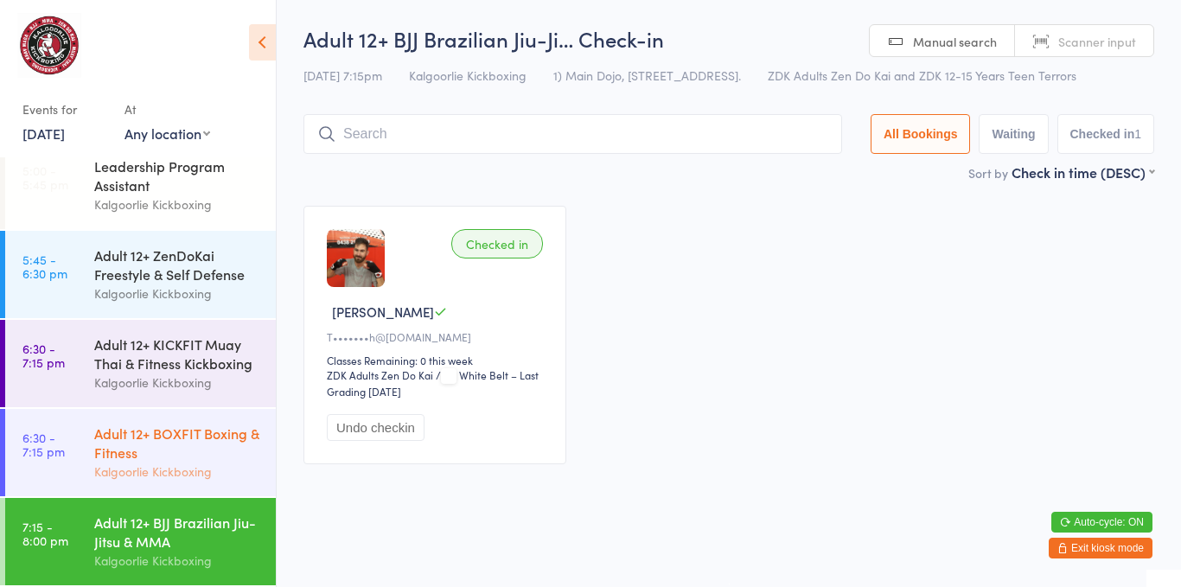
click at [195, 456] on div "Adult 12+ BOXFIT Boxing & Fitness" at bounding box center [177, 443] width 167 height 38
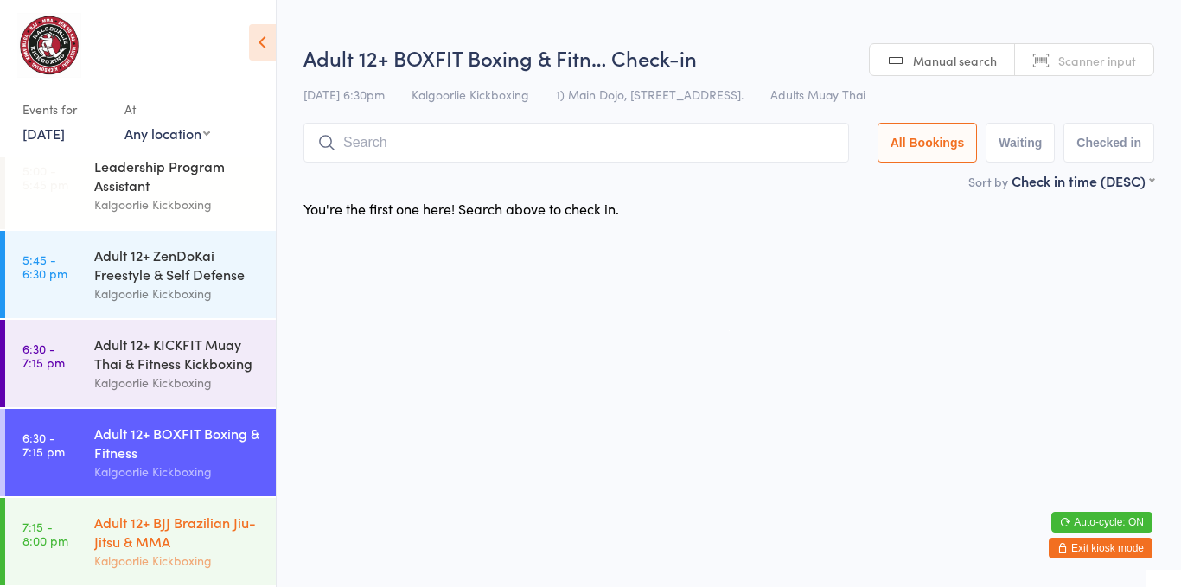
click at [189, 528] on div "Adult 12+ BJJ Brazilian Jiu-Jitsu & MMA" at bounding box center [177, 532] width 167 height 38
